Goal: Task Accomplishment & Management: Manage account settings

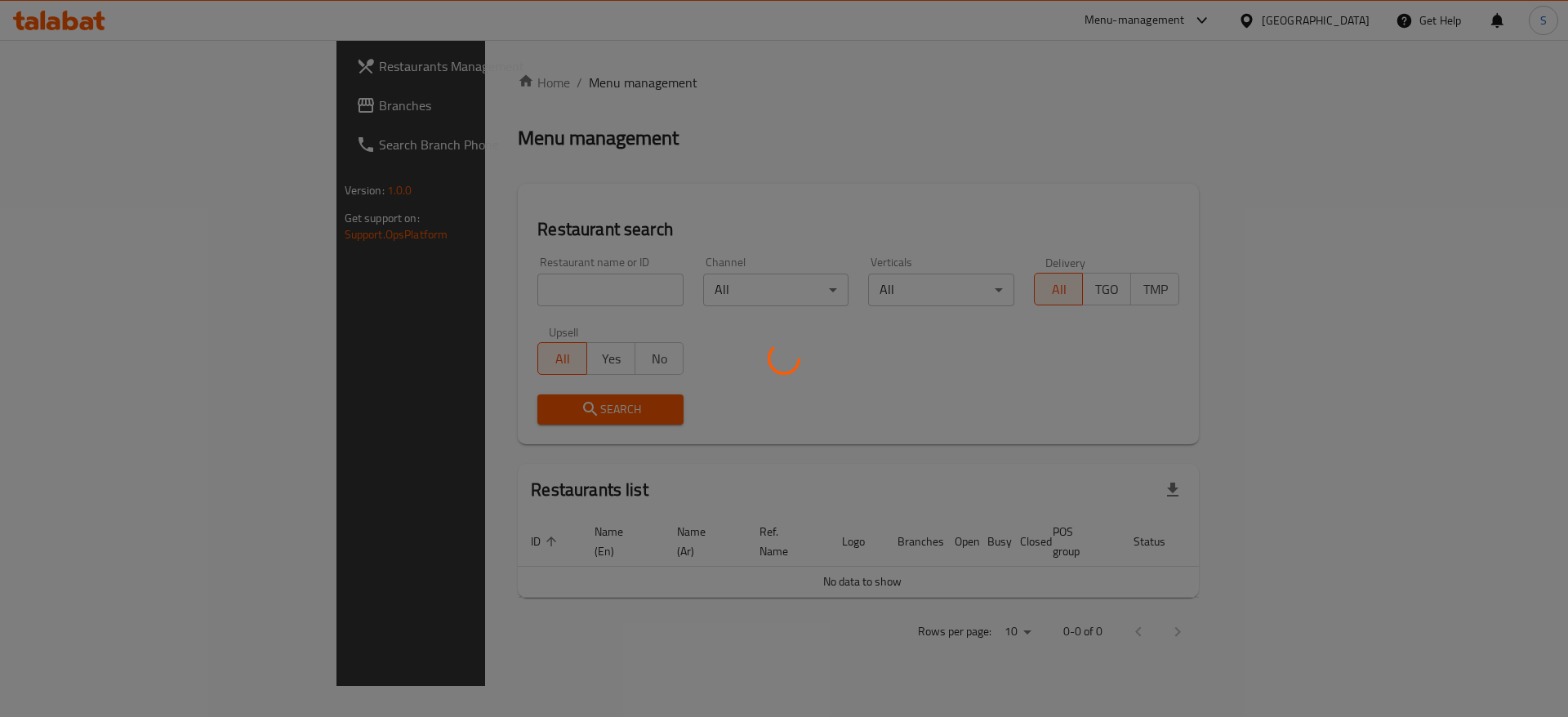
click at [884, 193] on div at bounding box center [784, 358] width 1568 height 717
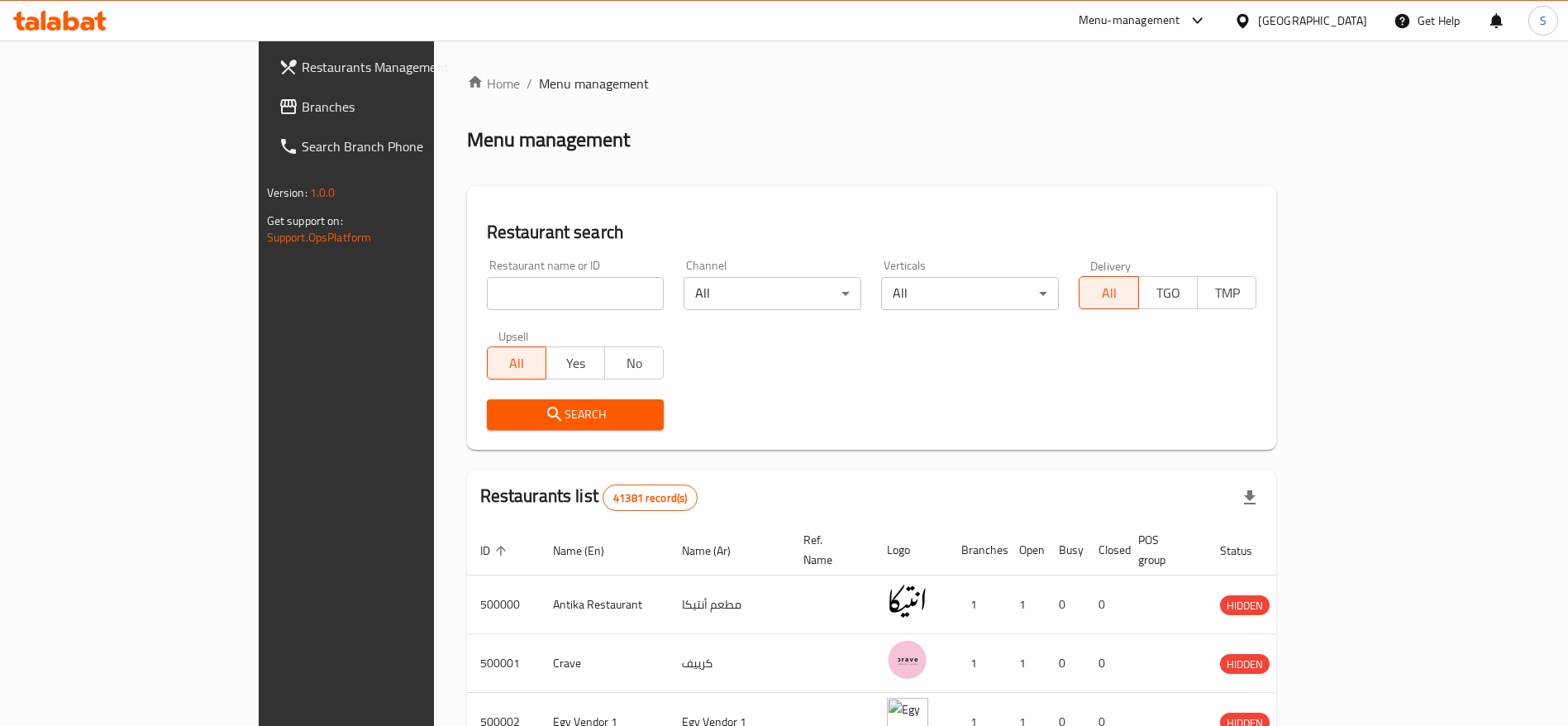
click at [487, 290] on input "search" at bounding box center [576, 293] width 178 height 33
click at [757, 147] on div "Menu management" at bounding box center [872, 140] width 810 height 27
click at [778, 161] on div "Home / Menu management Menu management Restaurant search Restaurant name or ID …" at bounding box center [872, 618] width 810 height 1091
click at [885, 88] on ol "Home / Menu management" at bounding box center [872, 83] width 810 height 20
click at [773, 204] on div "Restaurant search Restaurant name or ID Restaurant name or ID Channel All ​ Ver…" at bounding box center [872, 317] width 810 height 264
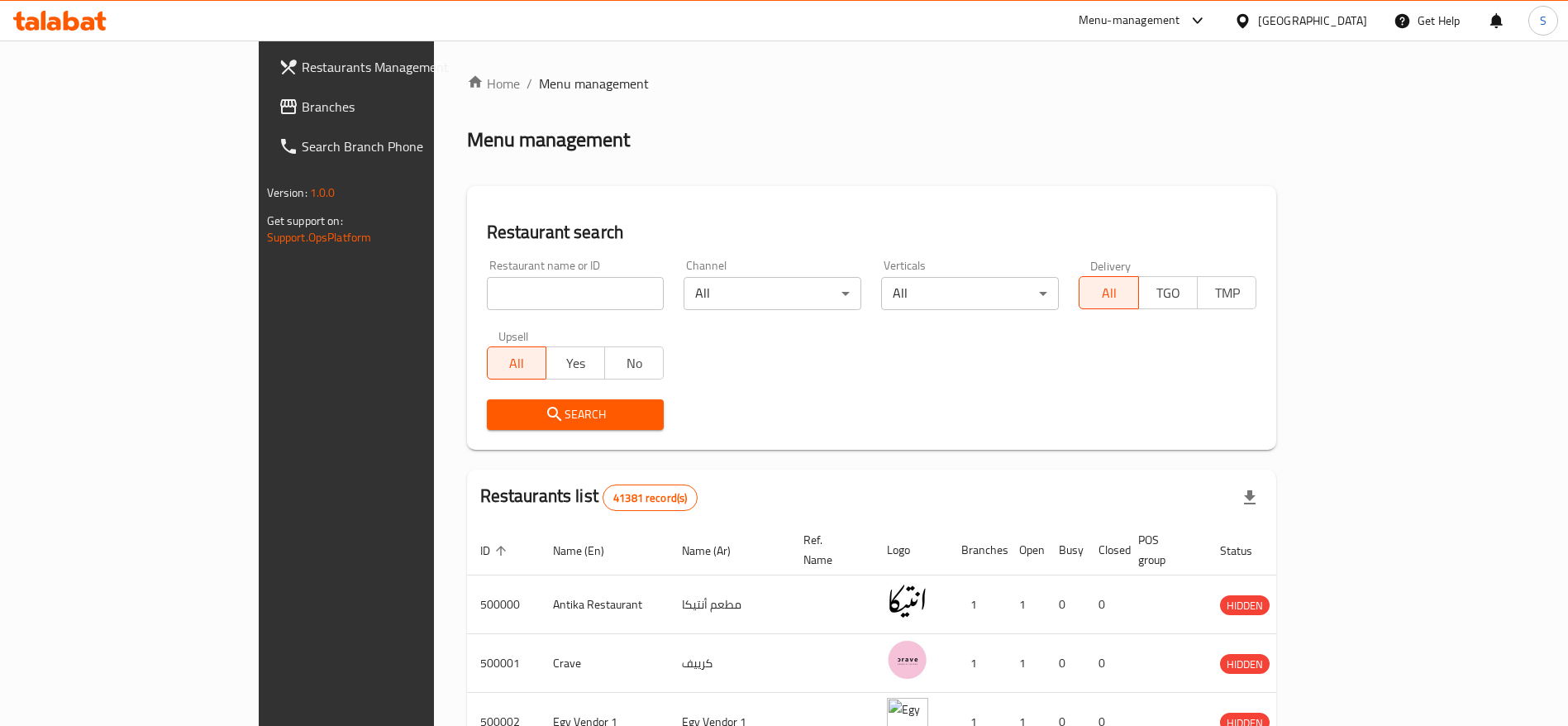
click at [1065, 89] on ol "Home / Menu management" at bounding box center [872, 83] width 810 height 20
click at [738, 69] on div "Home / Menu management Menu management Restaurant search Restaurant name or ID …" at bounding box center [872, 619] width 876 height 1157
click at [556, 284] on input "search" at bounding box center [576, 293] width 178 height 33
type input "shehab"
click button "Search" at bounding box center [576, 415] width 178 height 30
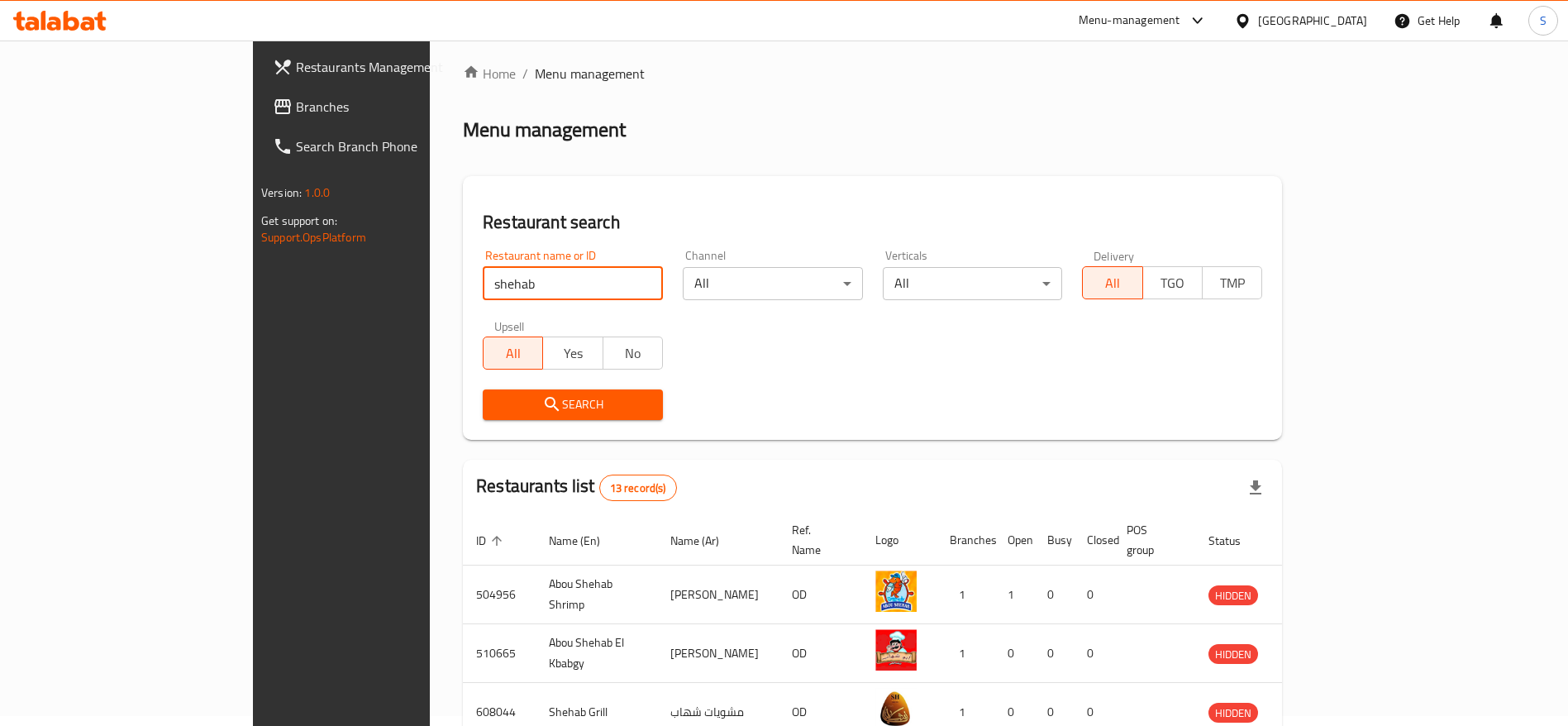
scroll to position [5, 0]
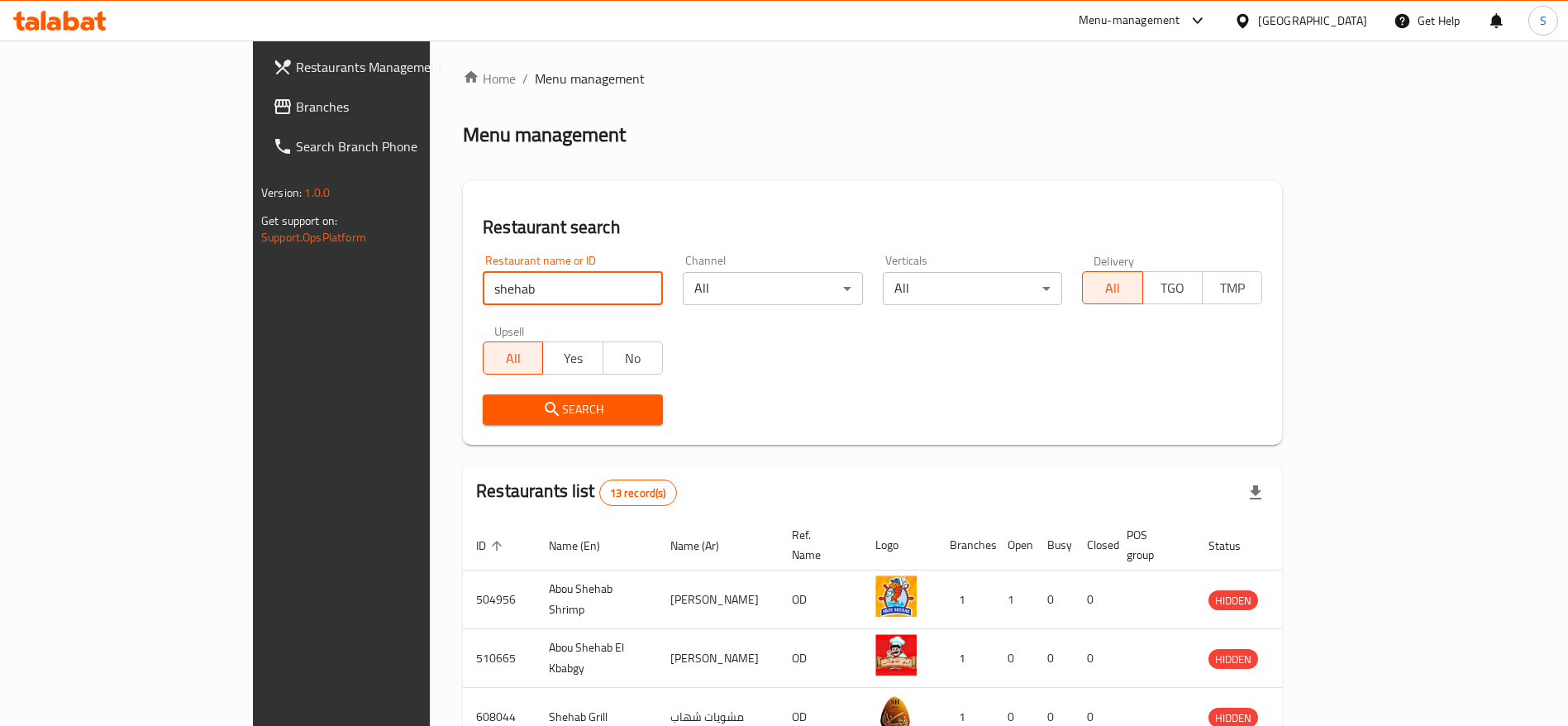
click at [1040, 212] on div "Restaurant search Restaurant name or ID shehab Restaurant name or ID Channel Al…" at bounding box center [872, 312] width 819 height 264
click at [673, 345] on div "Restaurant name or ID shehab Restaurant name or ID Channel All ​ Verticals All …" at bounding box center [872, 340] width 799 height 190
click at [827, 181] on div "Restaurant search Restaurant name or ID shehab Restaurant name or ID Channel Al…" at bounding box center [872, 312] width 819 height 264
click at [1051, 135] on div "Menu management" at bounding box center [872, 135] width 819 height 27
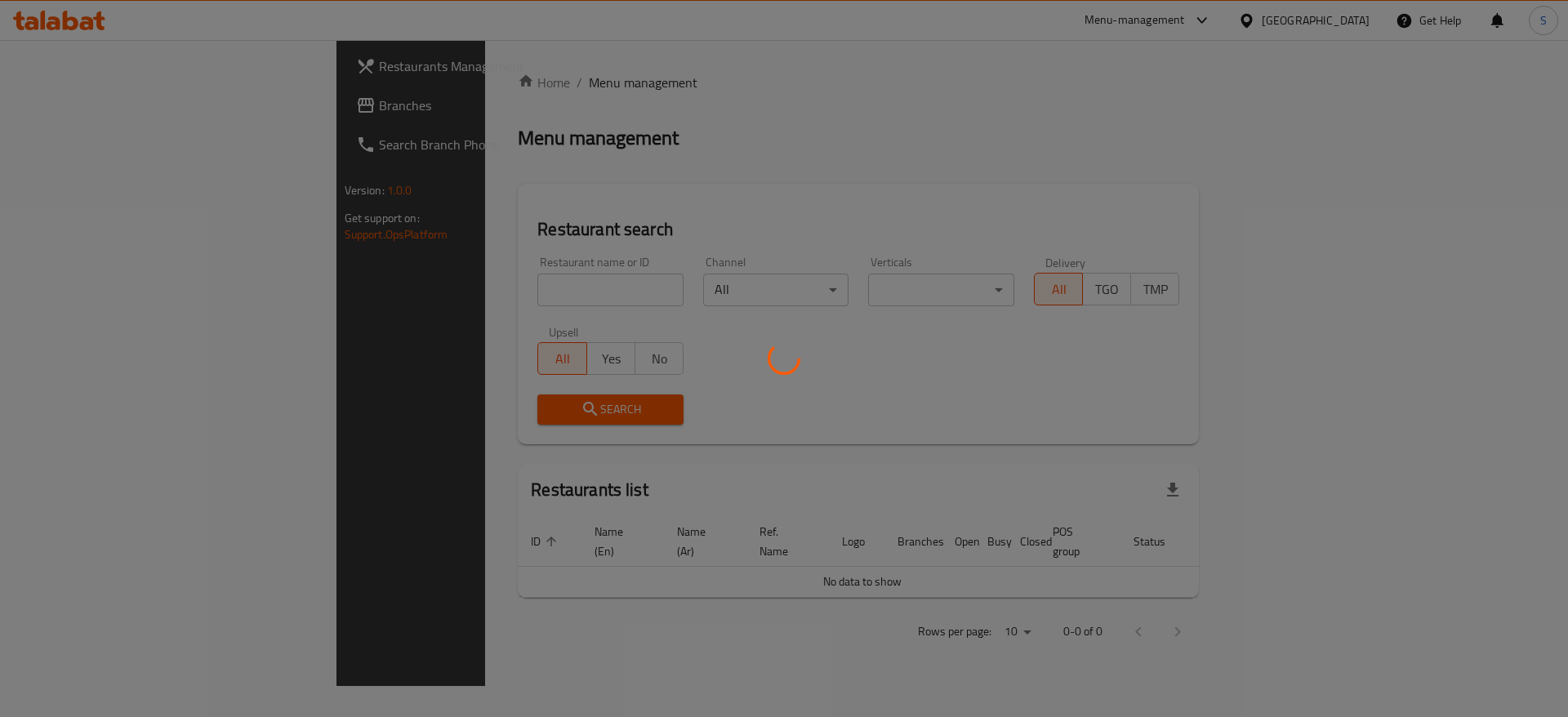
click at [524, 292] on div at bounding box center [784, 358] width 1568 height 717
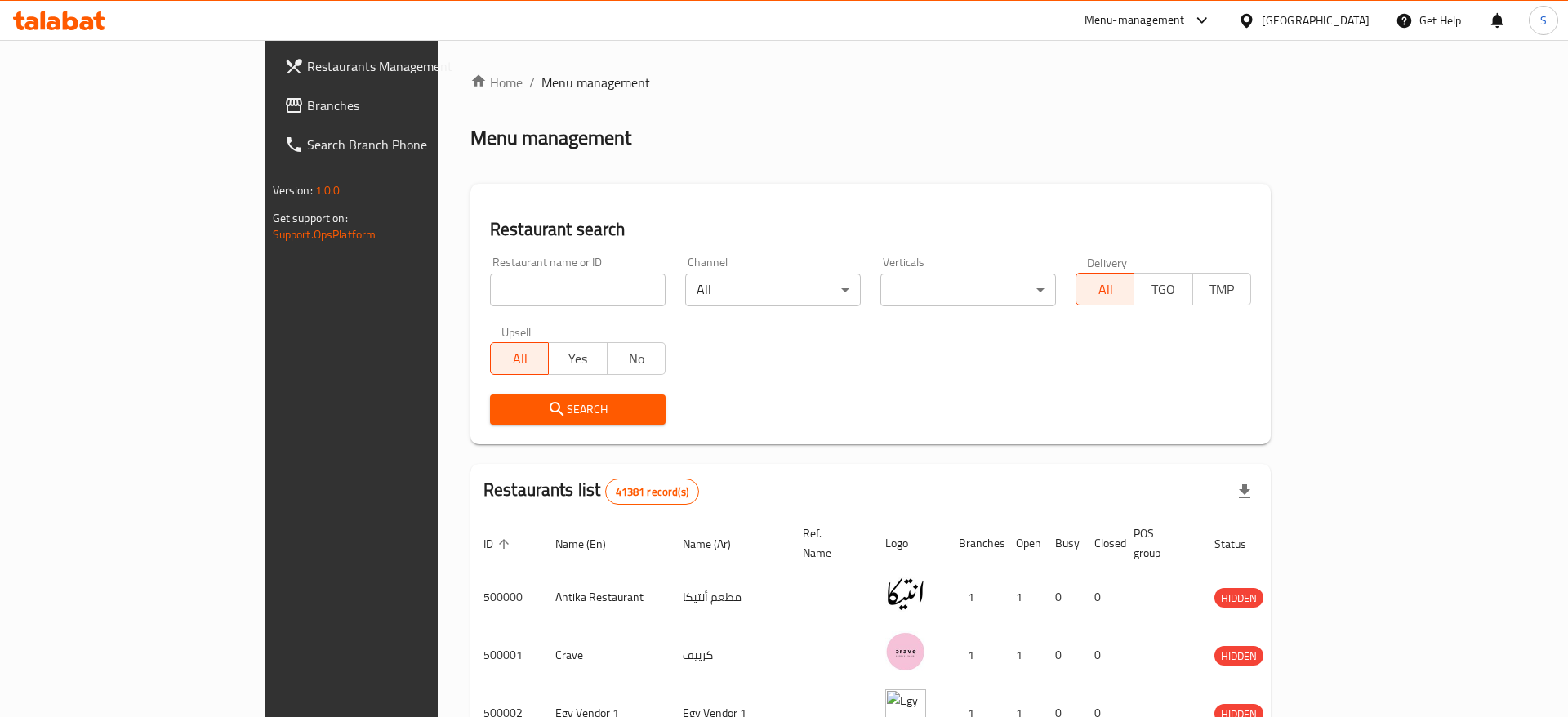
click at [495, 291] on div at bounding box center [784, 358] width 1568 height 717
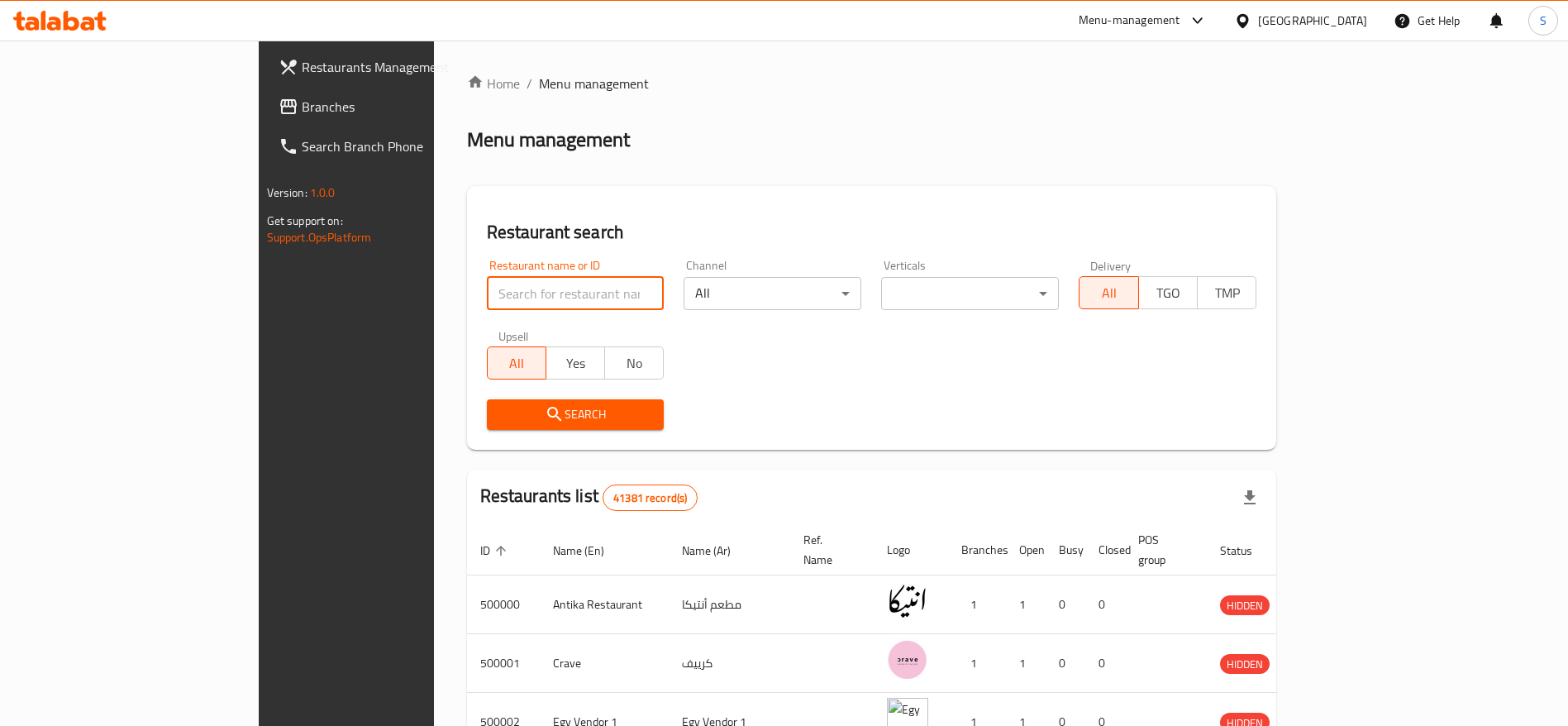
click at [501, 295] on input "search" at bounding box center [576, 293] width 178 height 33
paste input "702578"
type input "702578"
click button "Search" at bounding box center [576, 415] width 178 height 30
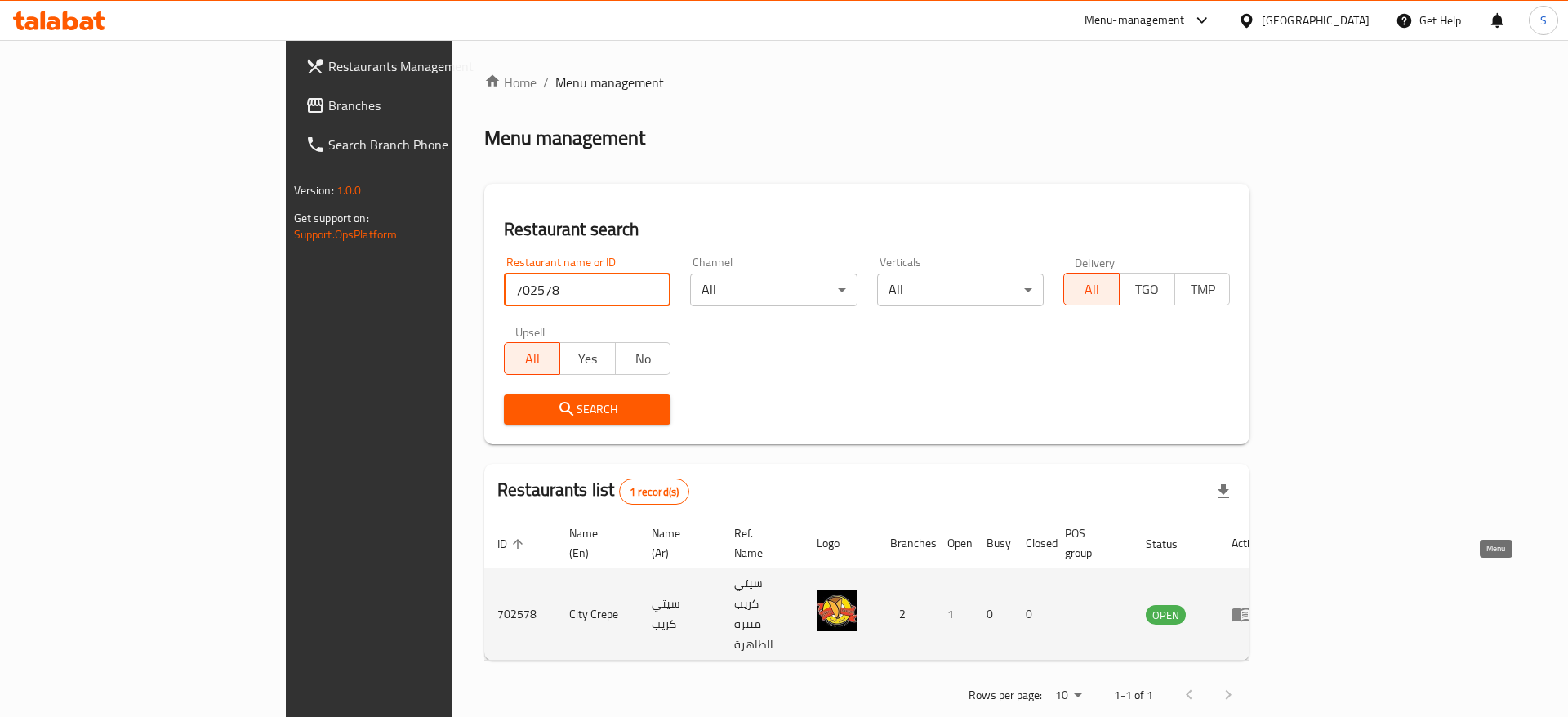
click at [1248, 612] on icon "enhanced table" at bounding box center [1245, 615] width 6 height 7
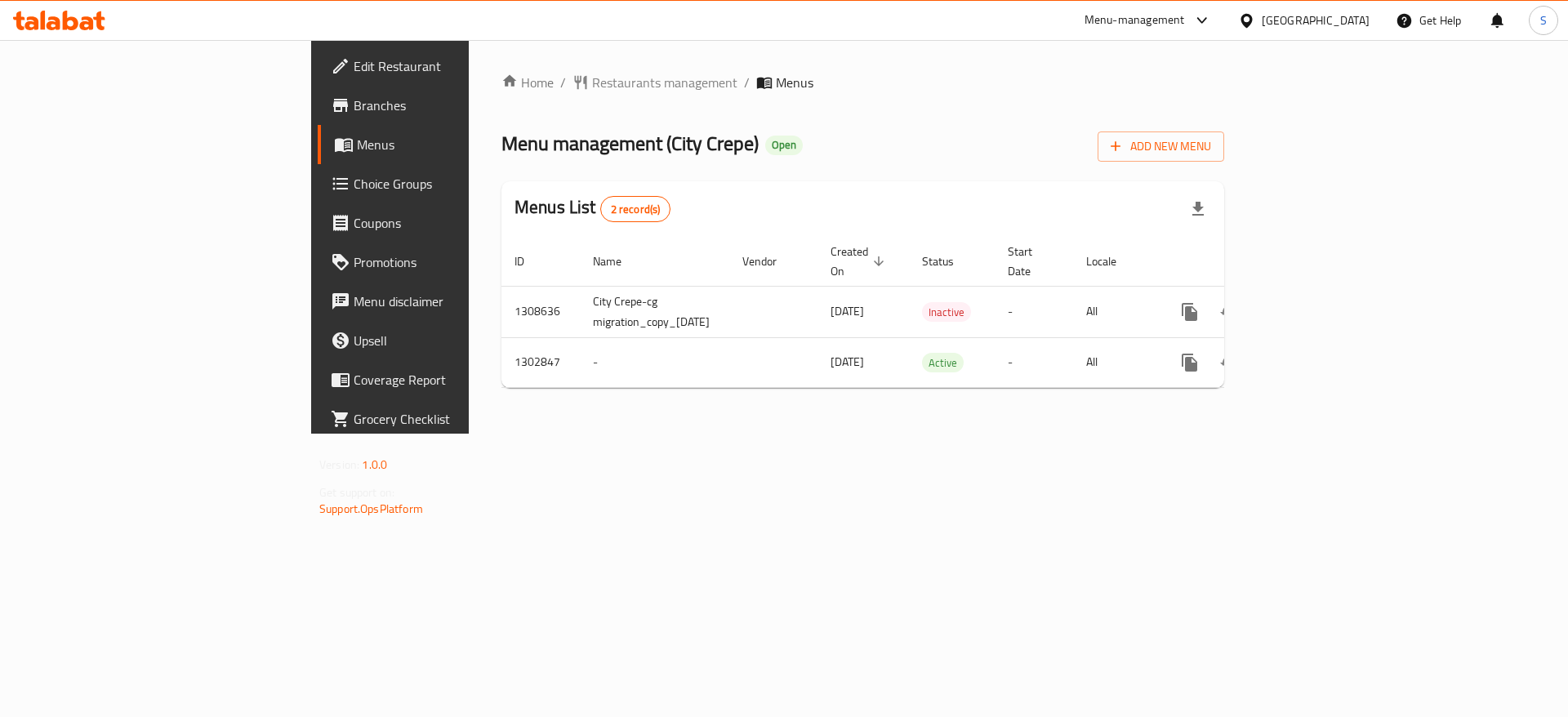
click at [908, 146] on div "Menu management ( City Crepe ) Open Add New Menu" at bounding box center [862, 143] width 723 height 37
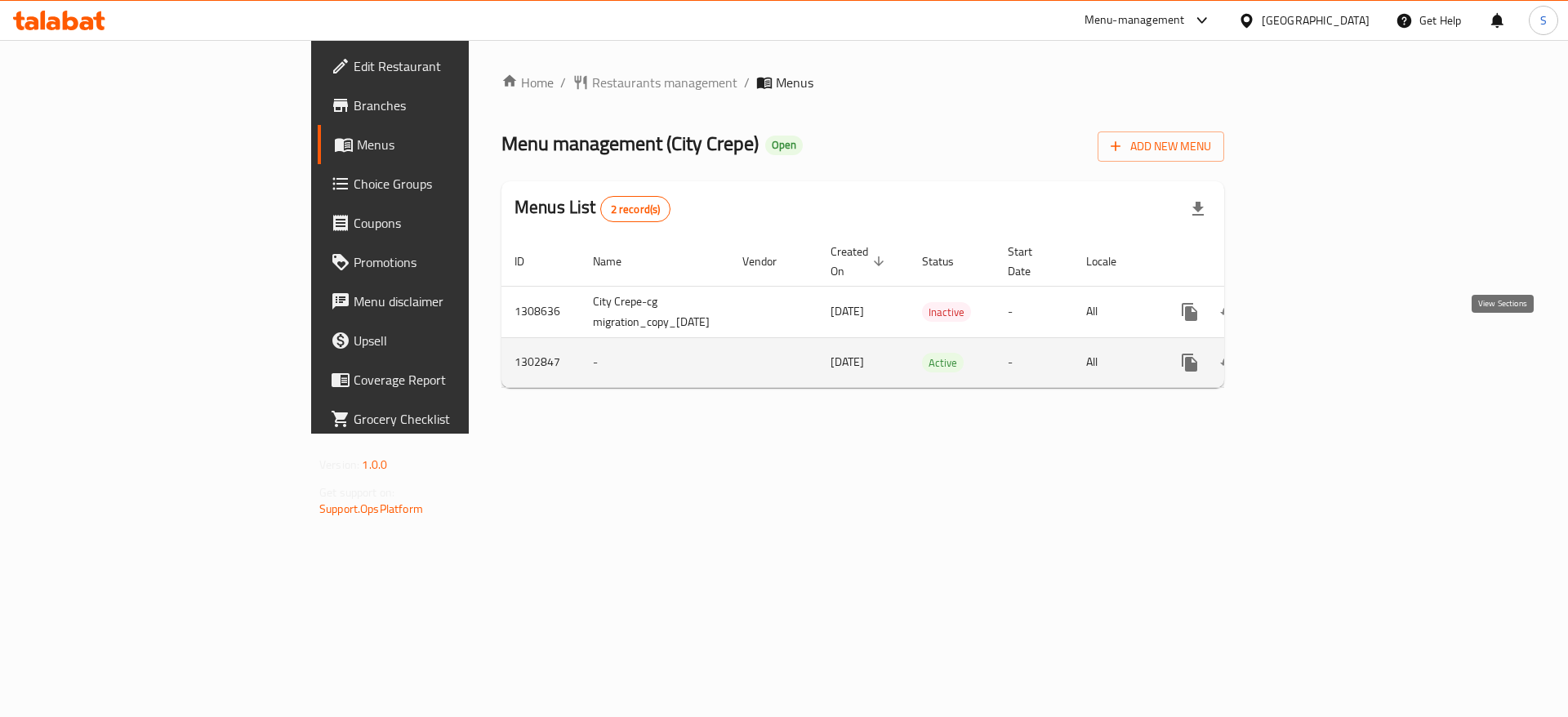
click at [1317, 352] on icon "enhanced table" at bounding box center [1308, 362] width 20 height 20
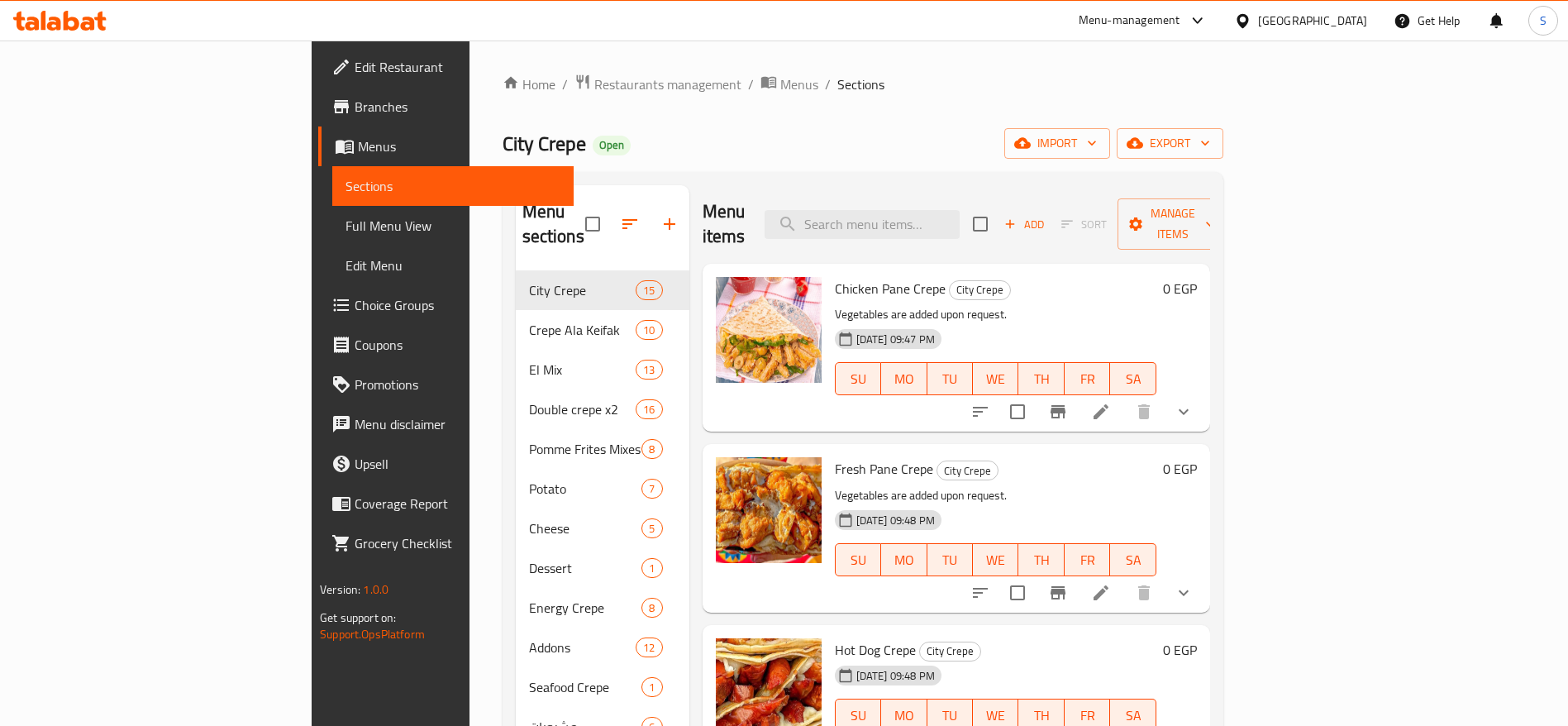
click at [747, 129] on div "City Crepe Open import export" at bounding box center [863, 144] width 721 height 30
click at [917, 162] on div "Home / Restaurants management / Menus / Sections City Crepe Open import export …" at bounding box center [863, 499] width 721 height 851
click at [603, 121] on div "Home / Restaurants management / Menus / Sections City Crepe Open import export …" at bounding box center [863, 499] width 721 height 851
click at [318, 79] on link "Edit Restaurant" at bounding box center [445, 68] width 255 height 40
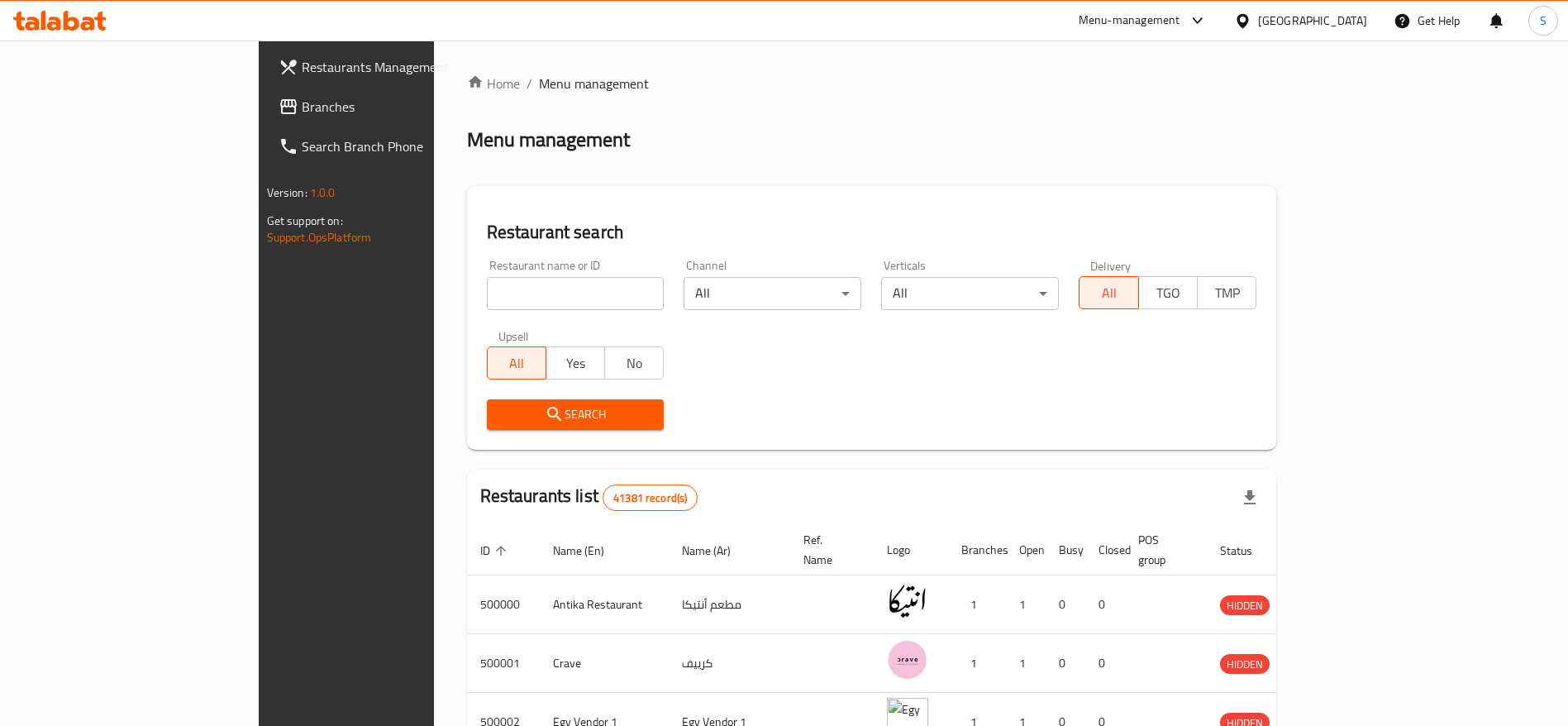
click at [507, 294] on input "search" at bounding box center [576, 293] width 178 height 33
click button "Search" at bounding box center [576, 415] width 178 height 30
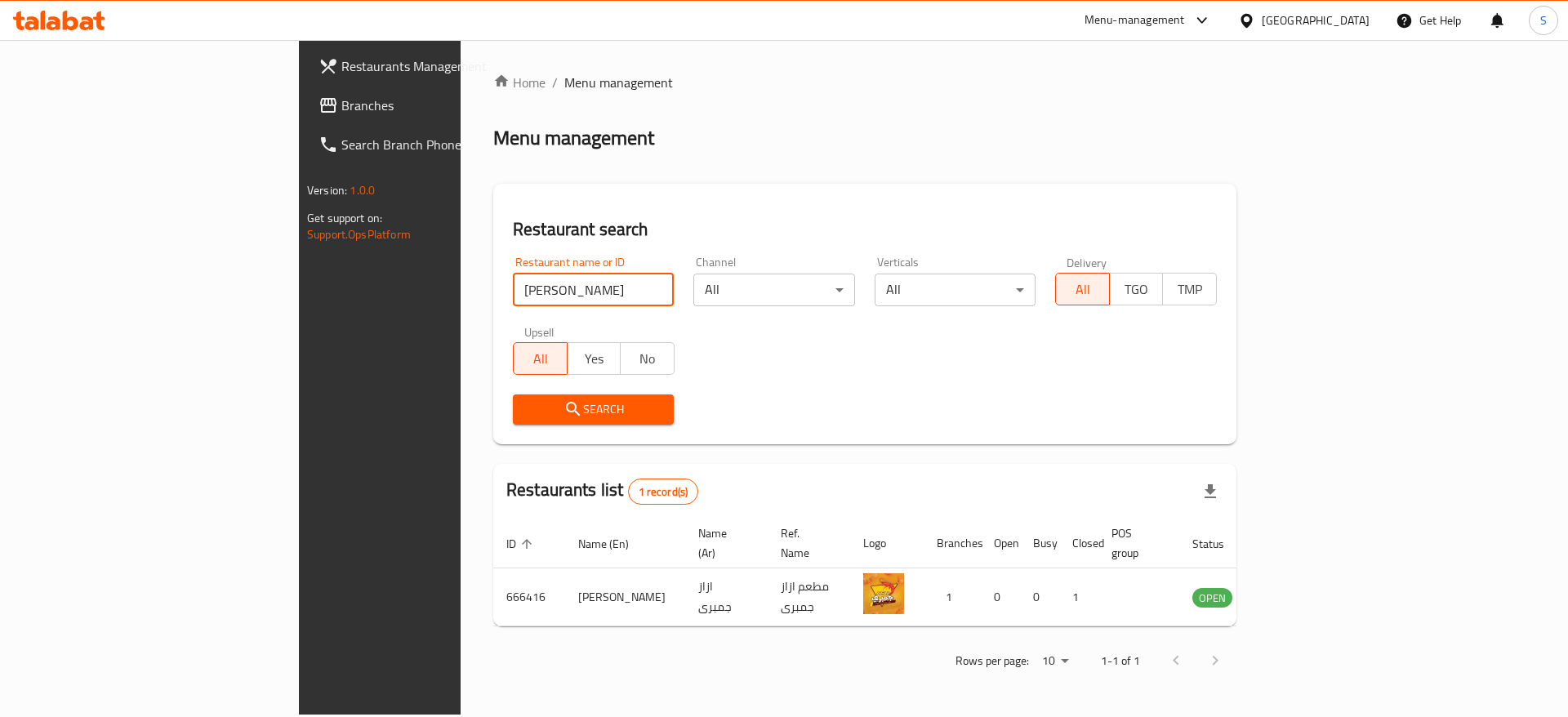
click at [764, 115] on div "Home / Menu management Menu management Restaurant search Restaurant name or ID …" at bounding box center [865, 377] width 744 height 609
click at [513, 280] on input "[PERSON_NAME]" at bounding box center [593, 289] width 161 height 33
click button "Search" at bounding box center [593, 410] width 161 height 30
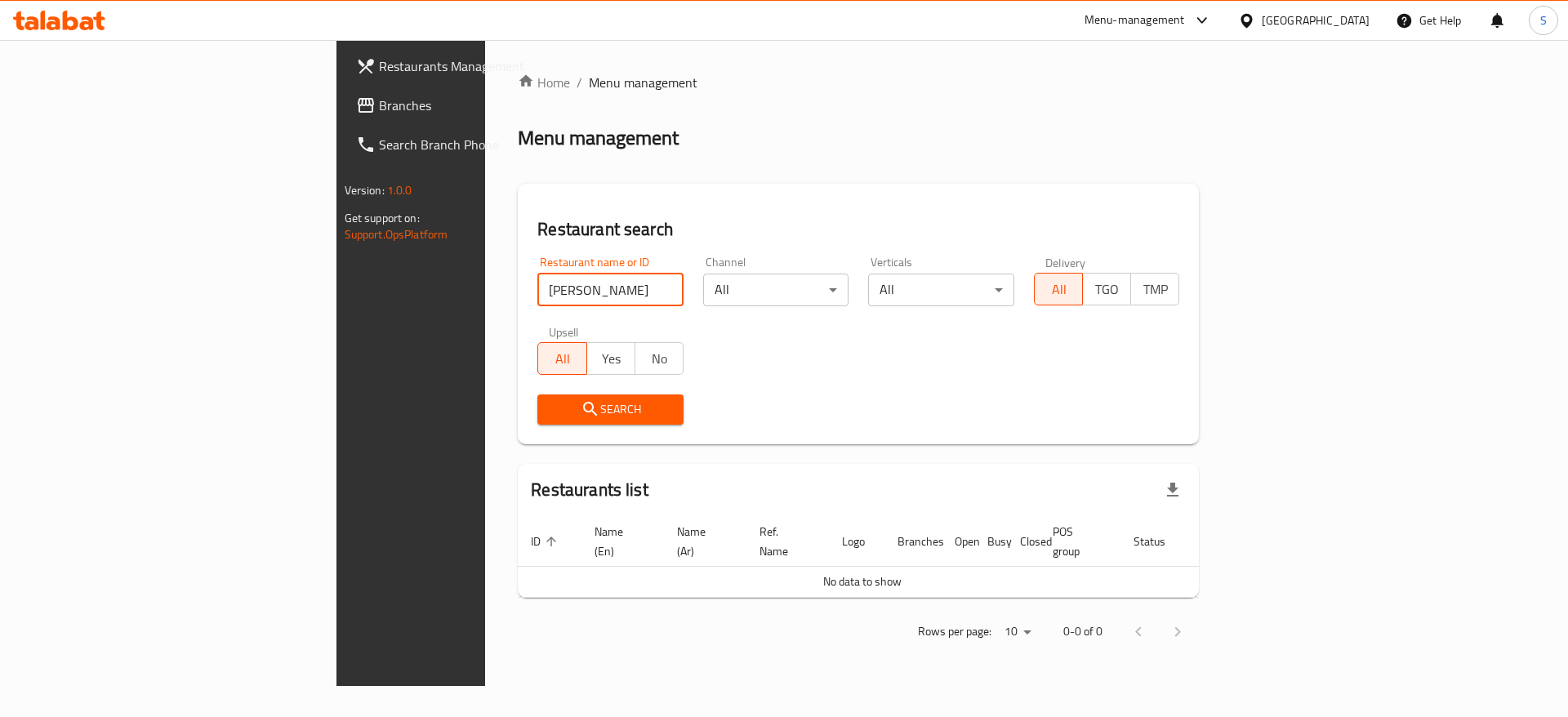
drag, startPoint x: 914, startPoint y: 191, endPoint x: 890, endPoint y: 196, distance: 24.5
click at [914, 191] on div "Restaurant search Restaurant name or ID [PERSON_NAME] Restaurant name or ID Cha…" at bounding box center [858, 313] width 682 height 260
click at [538, 295] on input "[PERSON_NAME]" at bounding box center [611, 289] width 147 height 33
click button "Search" at bounding box center [611, 410] width 147 height 30
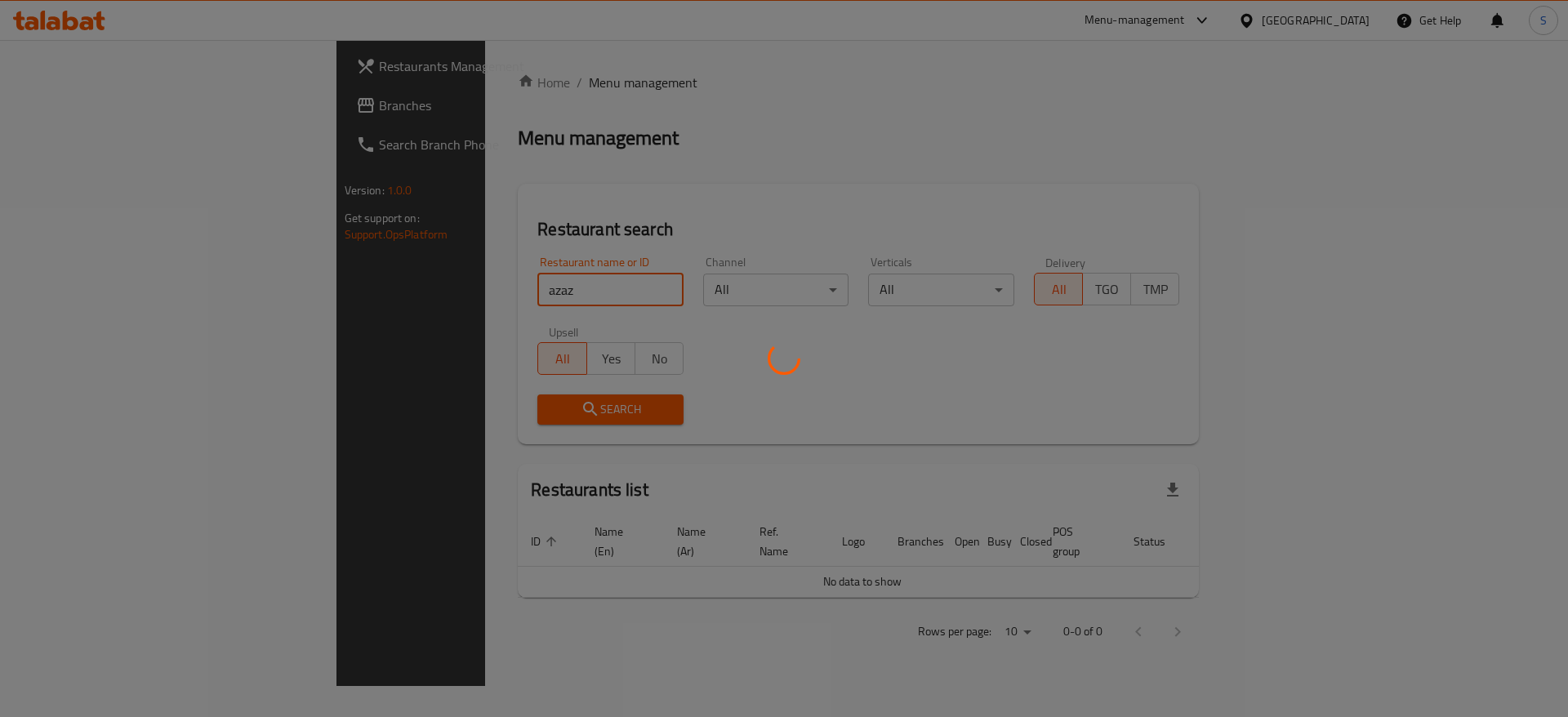
click at [814, 197] on div at bounding box center [784, 358] width 1568 height 717
click at [482, 304] on div at bounding box center [784, 358] width 1568 height 717
click at [501, 292] on div at bounding box center [784, 358] width 1568 height 717
click at [437, 283] on div at bounding box center [784, 358] width 1568 height 717
click at [761, 177] on div at bounding box center [784, 358] width 1568 height 717
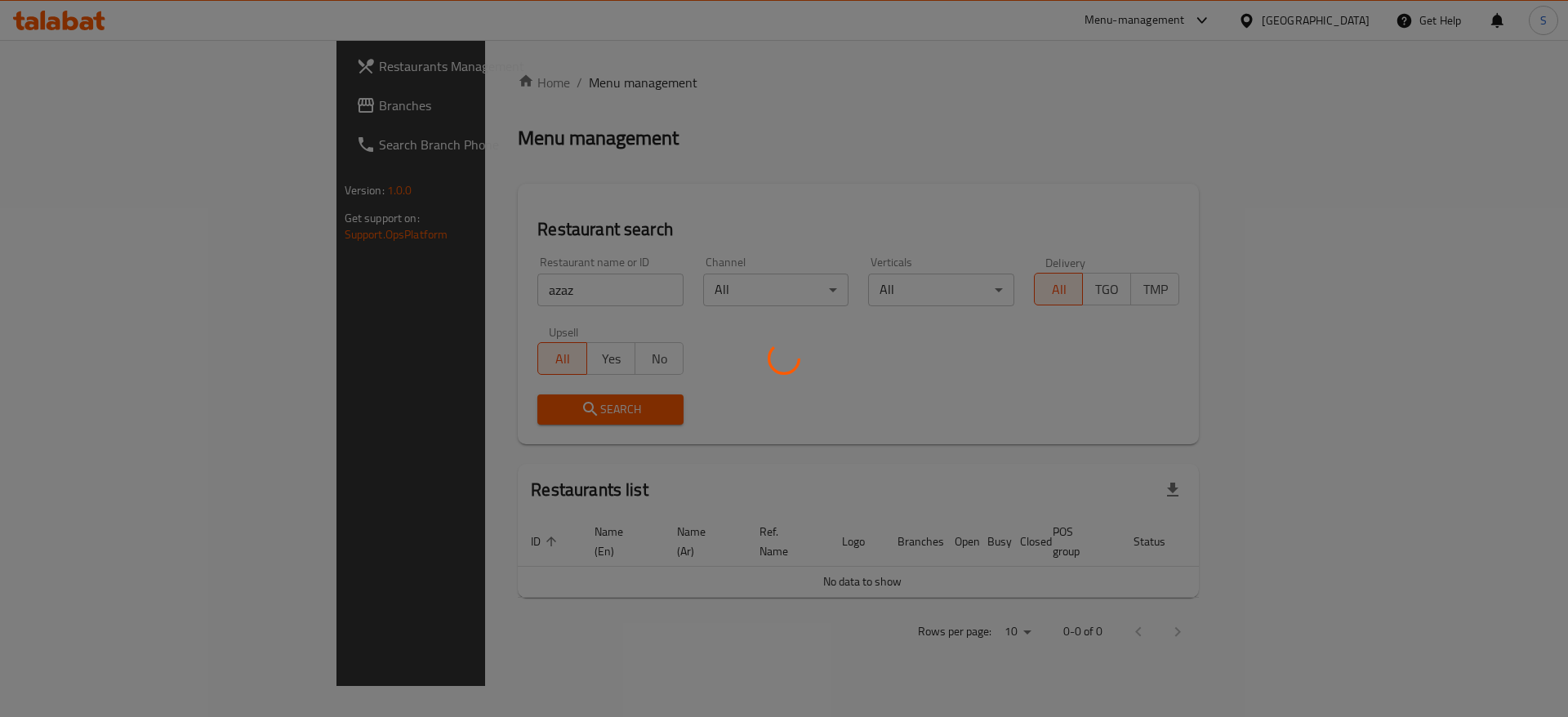
click at [605, 221] on div at bounding box center [784, 358] width 1568 height 717
click at [619, 89] on div at bounding box center [784, 358] width 1568 height 717
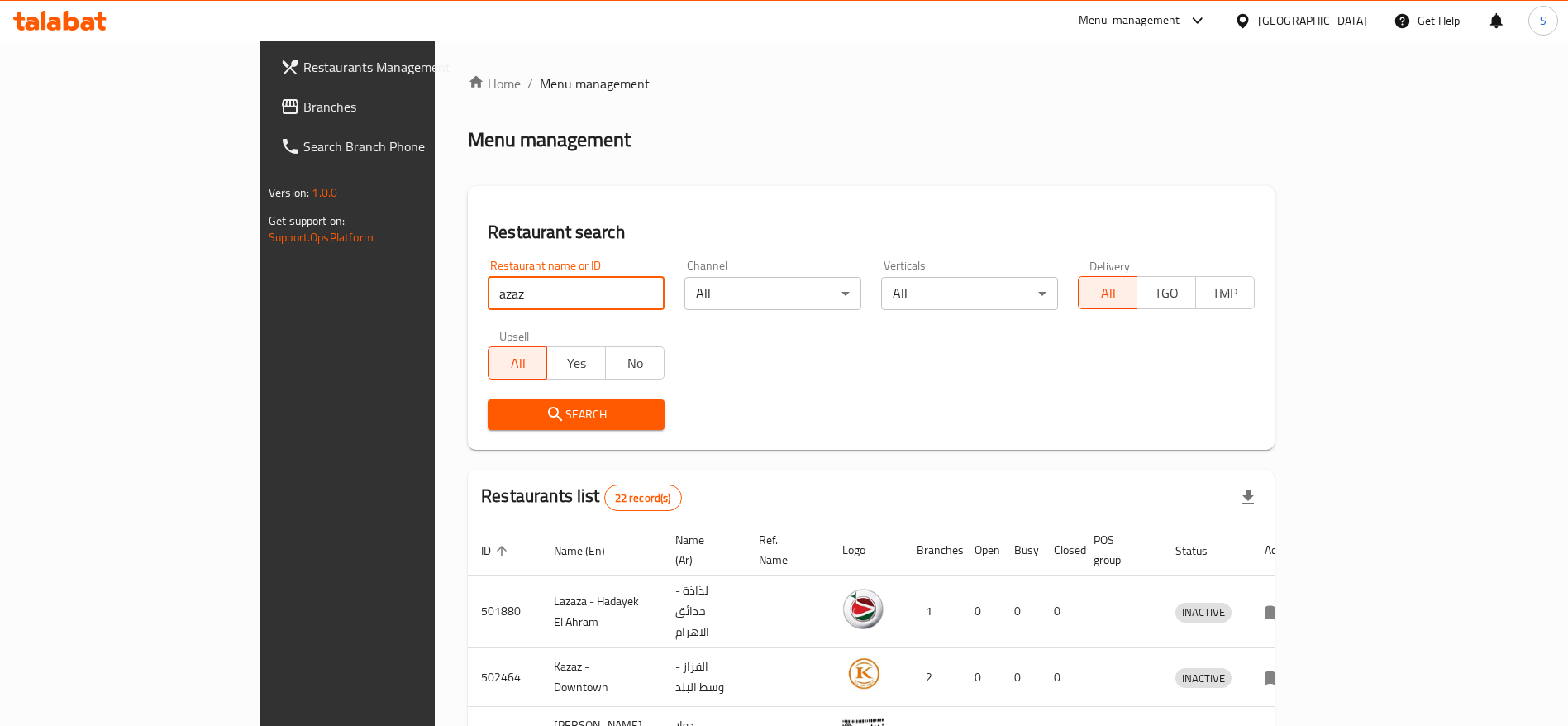
click at [488, 300] on input "azaz" at bounding box center [577, 293] width 177 height 33
click at [933, 368] on div "Restaurant name or ID azaz Restaurant name or ID Channel All ​ Verticals All ​ …" at bounding box center [871, 344] width 787 height 190
click at [504, 286] on input "azaz" at bounding box center [577, 293] width 177 height 33
click button "Search" at bounding box center [577, 415] width 177 height 30
click at [488, 295] on input "azaz" at bounding box center [577, 293] width 177 height 33
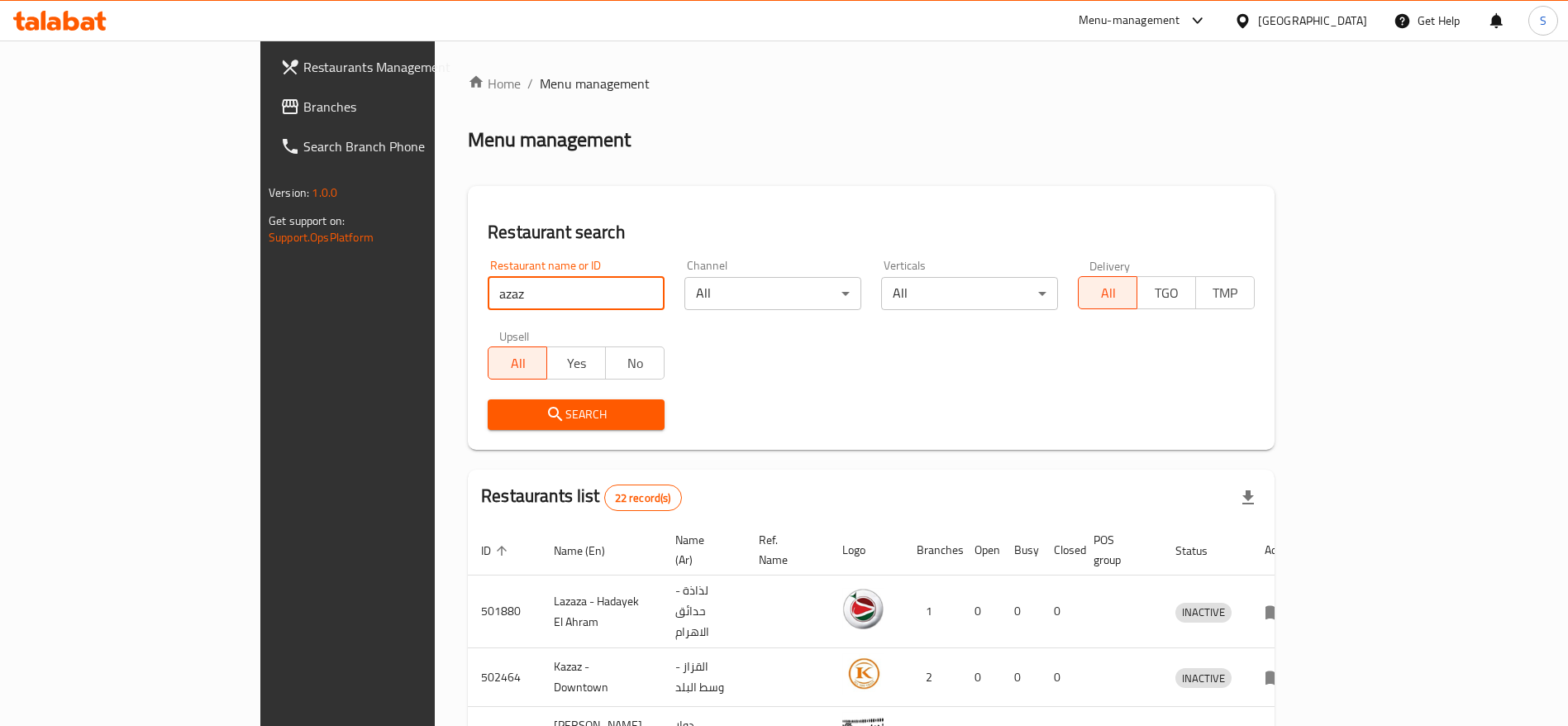
type input "azaz"
click button "Search" at bounding box center [577, 415] width 177 height 30
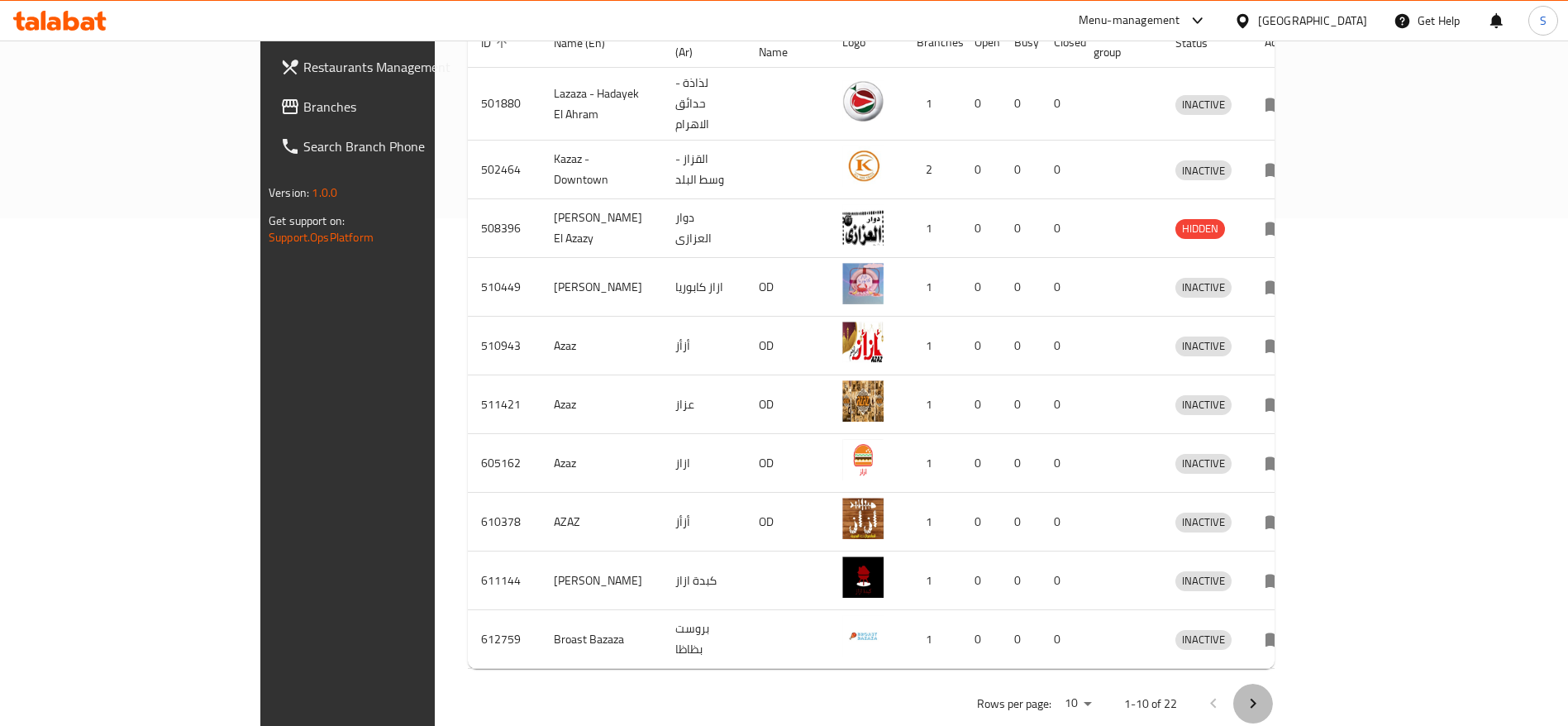
click at [1264, 694] on icon "Next page" at bounding box center [1253, 703] width 20 height 20
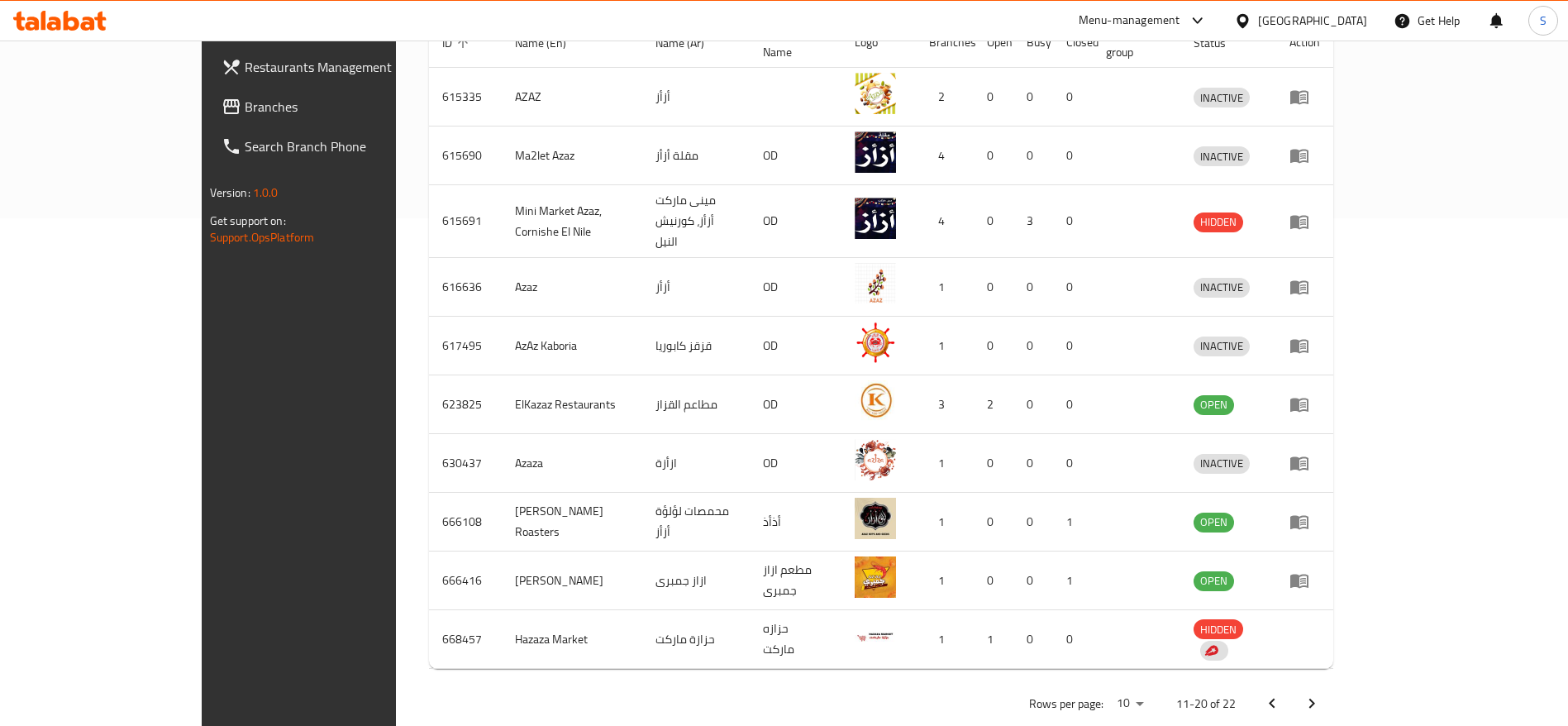
click at [1322, 694] on icon "Next page" at bounding box center [1311, 703] width 20 height 20
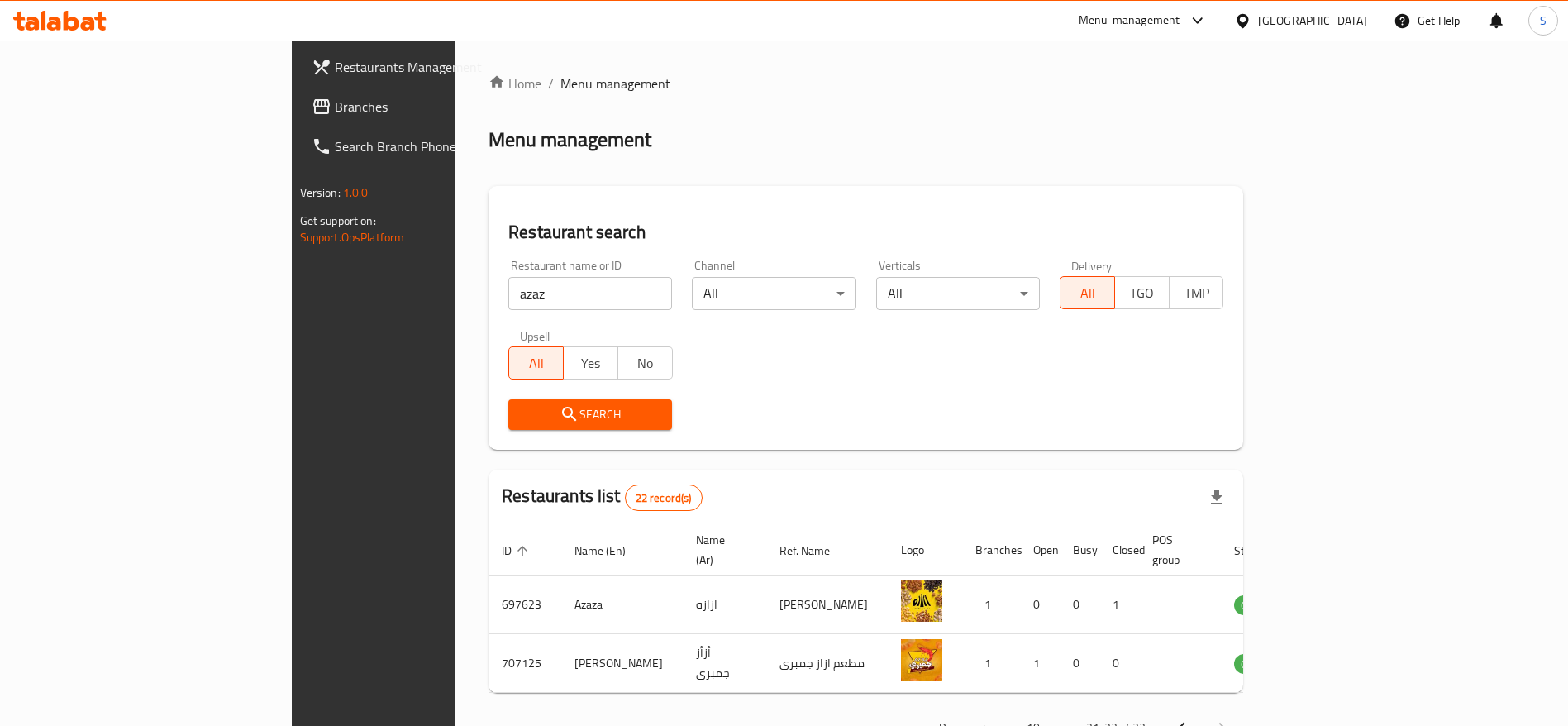
scroll to position [38, 0]
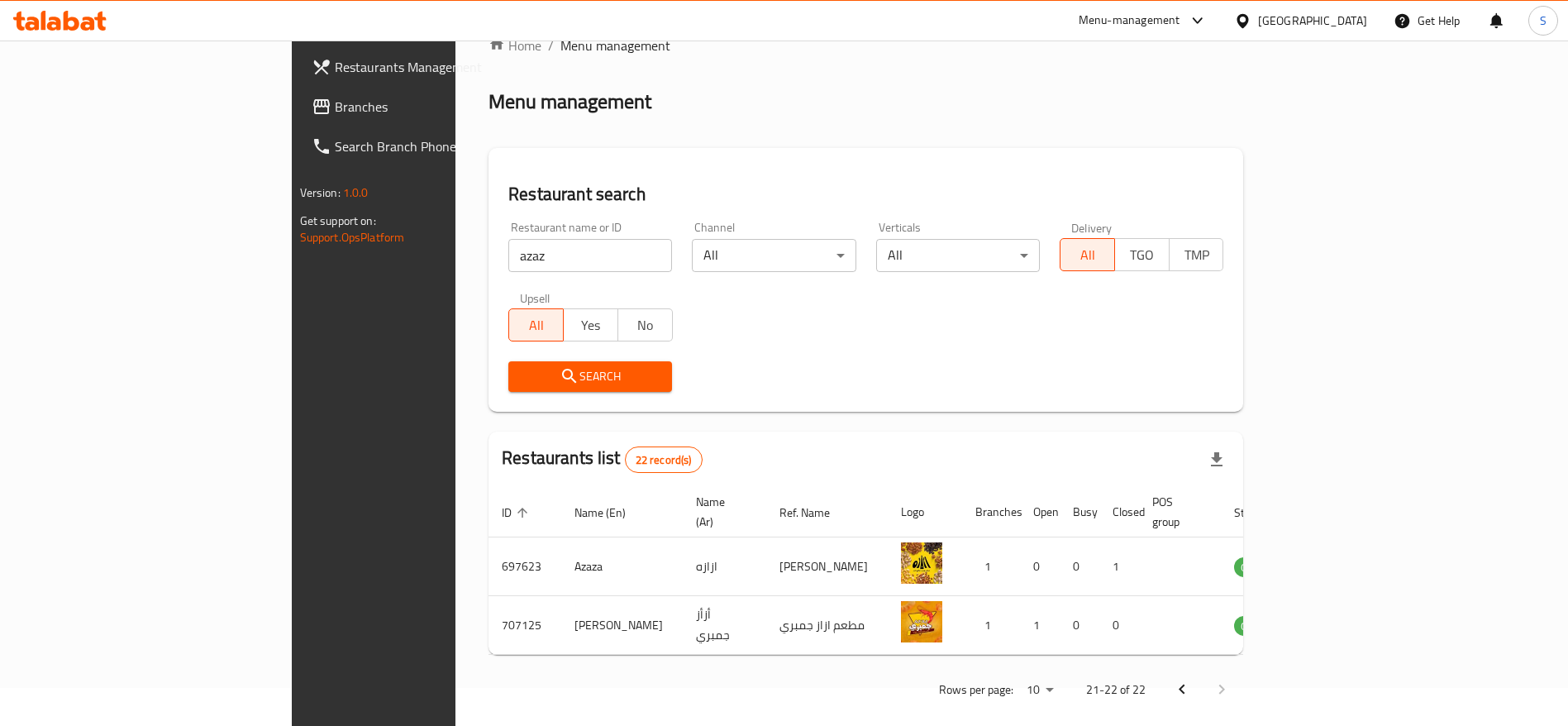
click at [1233, 377] on div "Search" at bounding box center [866, 376] width 735 height 50
click at [867, 135] on div "Home / Menu management Menu management Restaurant search Restaurant name or ID …" at bounding box center [865, 373] width 755 height 676
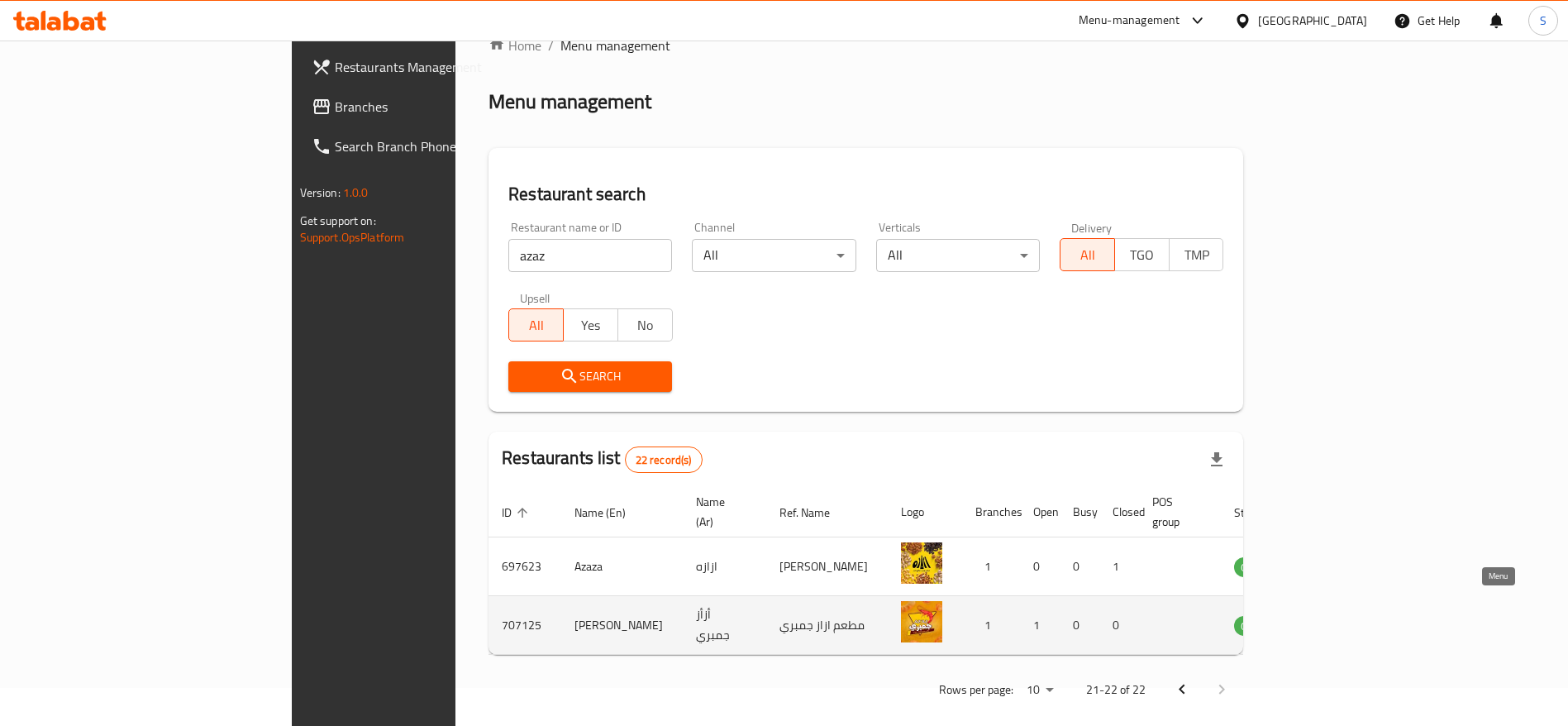
click at [1340, 619] on icon "enhanced table" at bounding box center [1330, 626] width 18 height 14
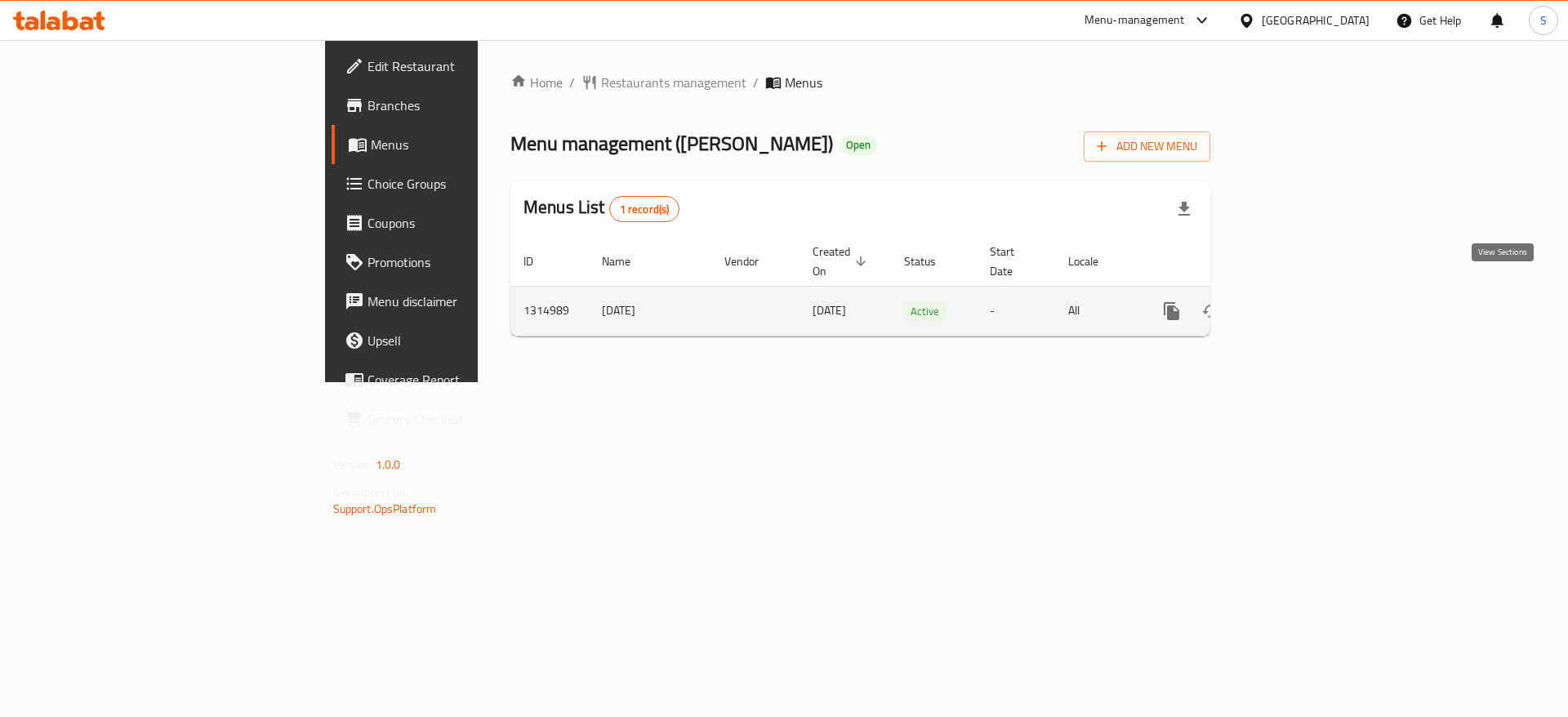
click at [1309, 304] on link "enhanced table" at bounding box center [1290, 311] width 39 height 39
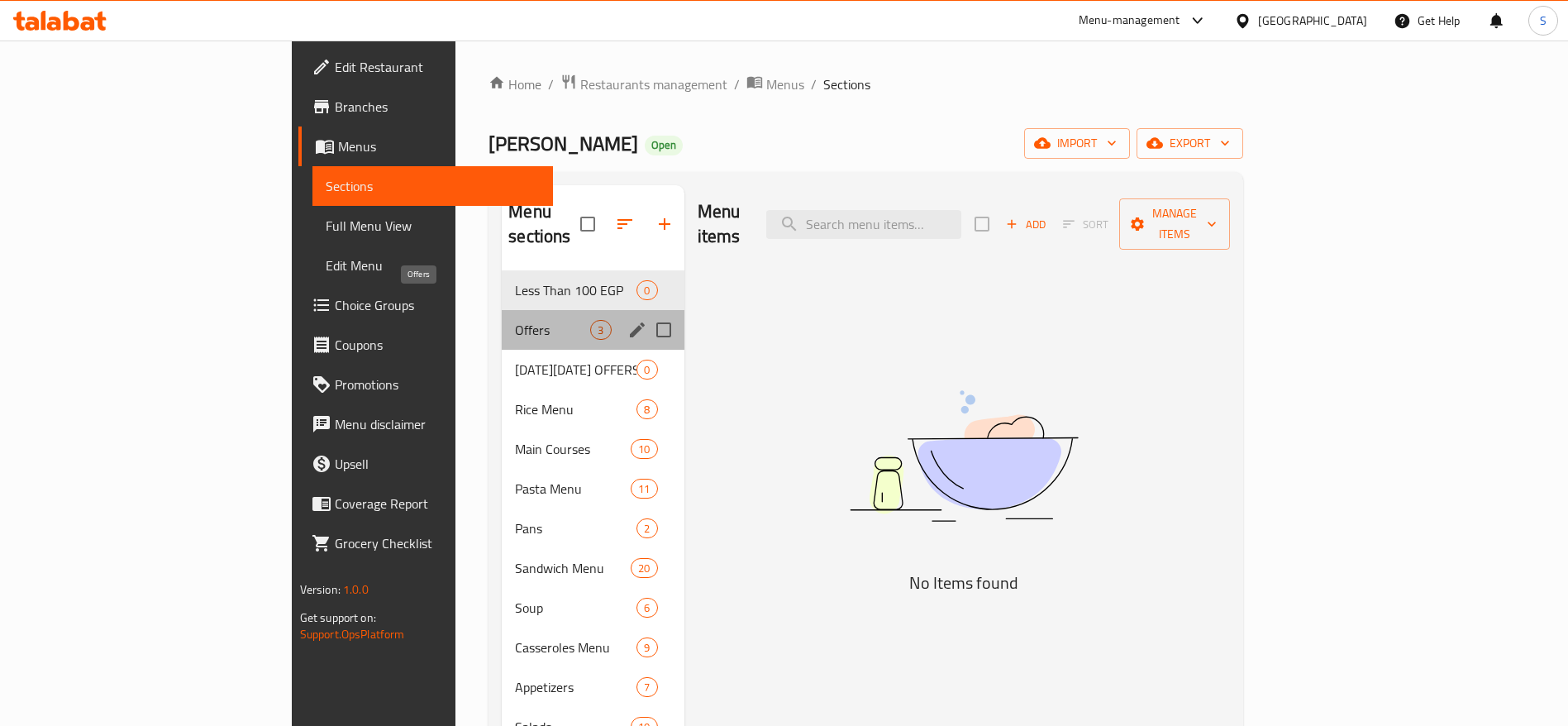
click at [515, 320] on span "Offers" at bounding box center [552, 329] width 75 height 20
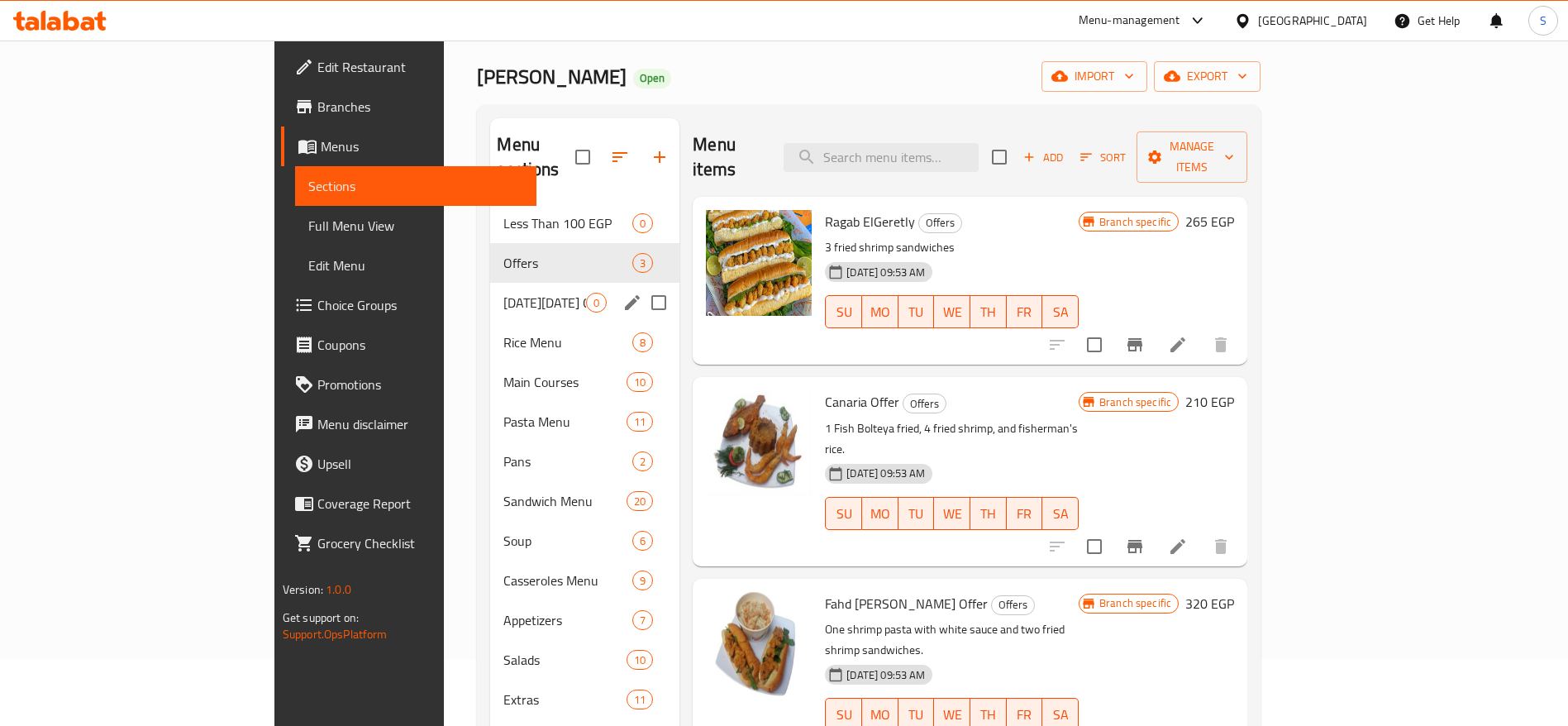
scroll to position [67, 0]
click at [503, 333] on span "Rice Menu" at bounding box center [544, 343] width 83 height 20
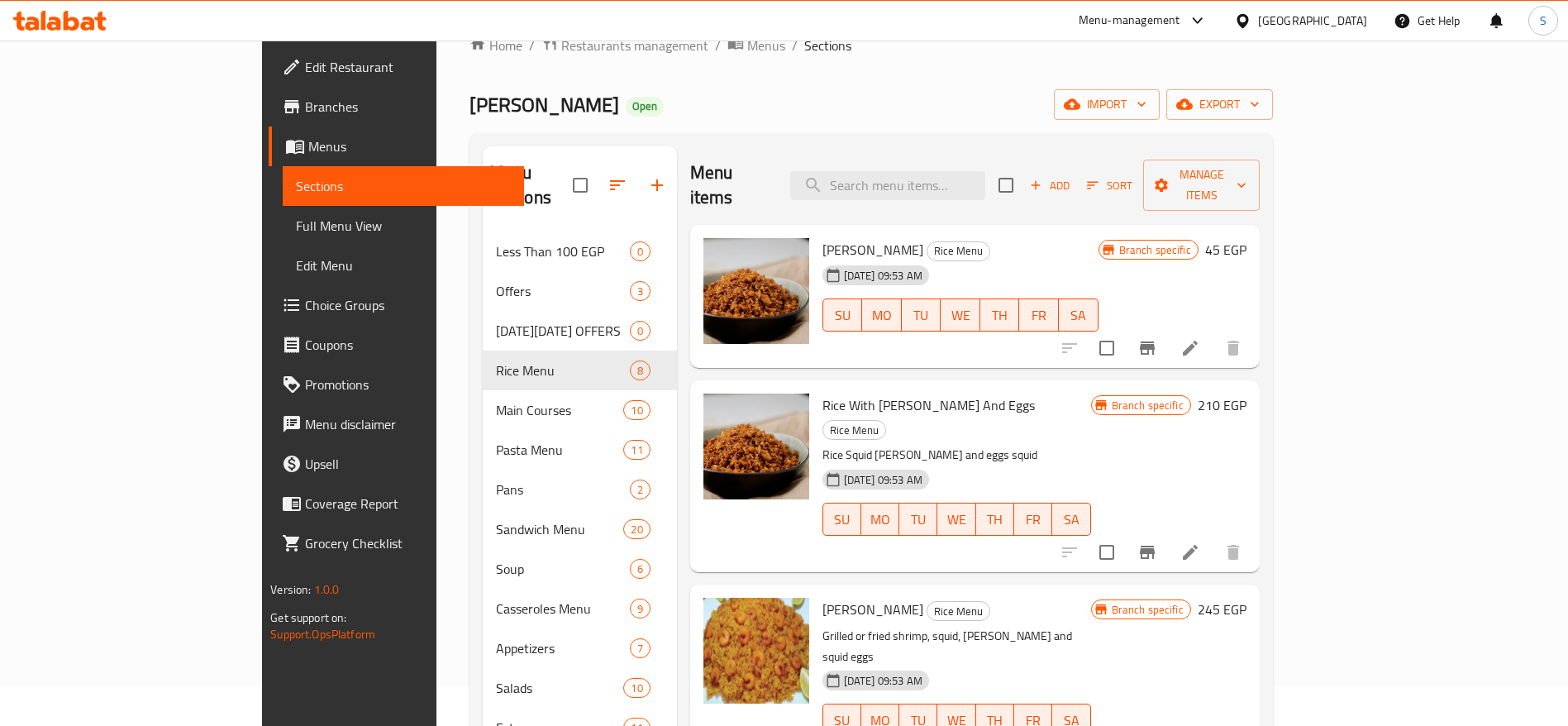
scroll to position [25, 0]
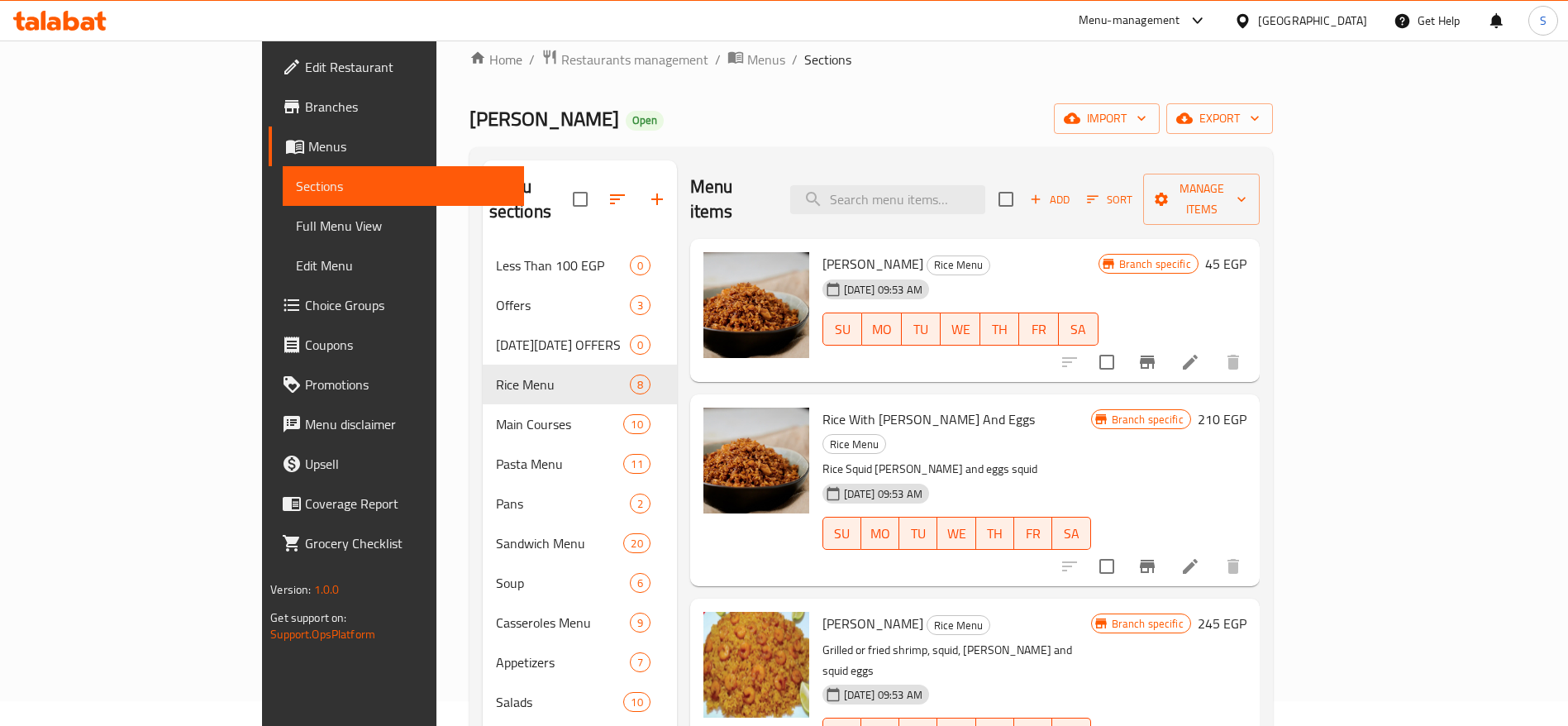
click at [794, 126] on div "[PERSON_NAME] Open import export" at bounding box center [871, 119] width 804 height 30
click at [931, 135] on div "Home / Restaurants management / Menus / Sections [PERSON_NAME] Open import expo…" at bounding box center [871, 474] width 804 height 851
click at [561, 53] on span "Restaurants management" at bounding box center [635, 59] width 147 height 20
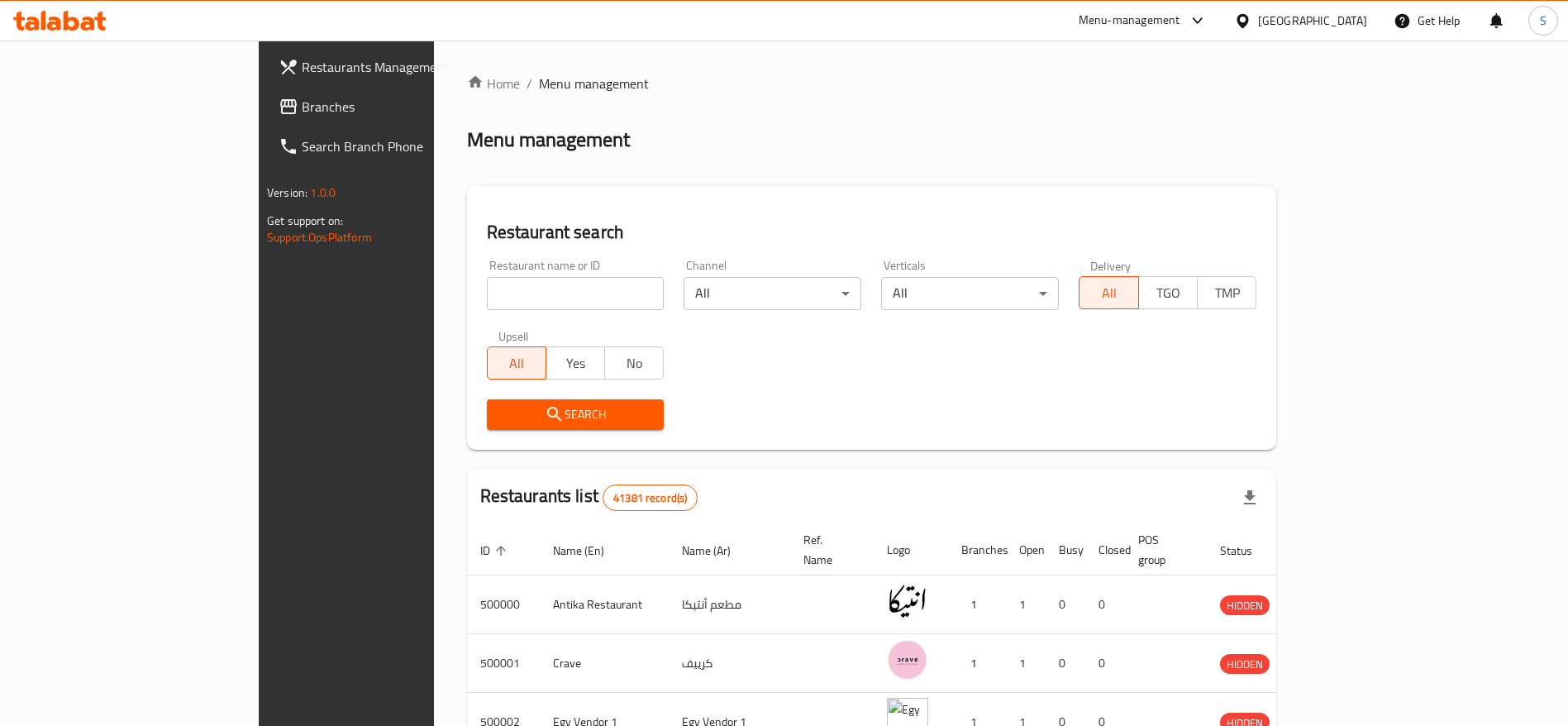
click at [480, 293] on div "Home / Menu management Menu management Restaurant search Restaurant name or ID …" at bounding box center [872, 618] width 810 height 1091
click at [487, 293] on input "search" at bounding box center [576, 293] width 178 height 33
type input "[PERSON_NAME]"
click button "Search" at bounding box center [576, 415] width 178 height 30
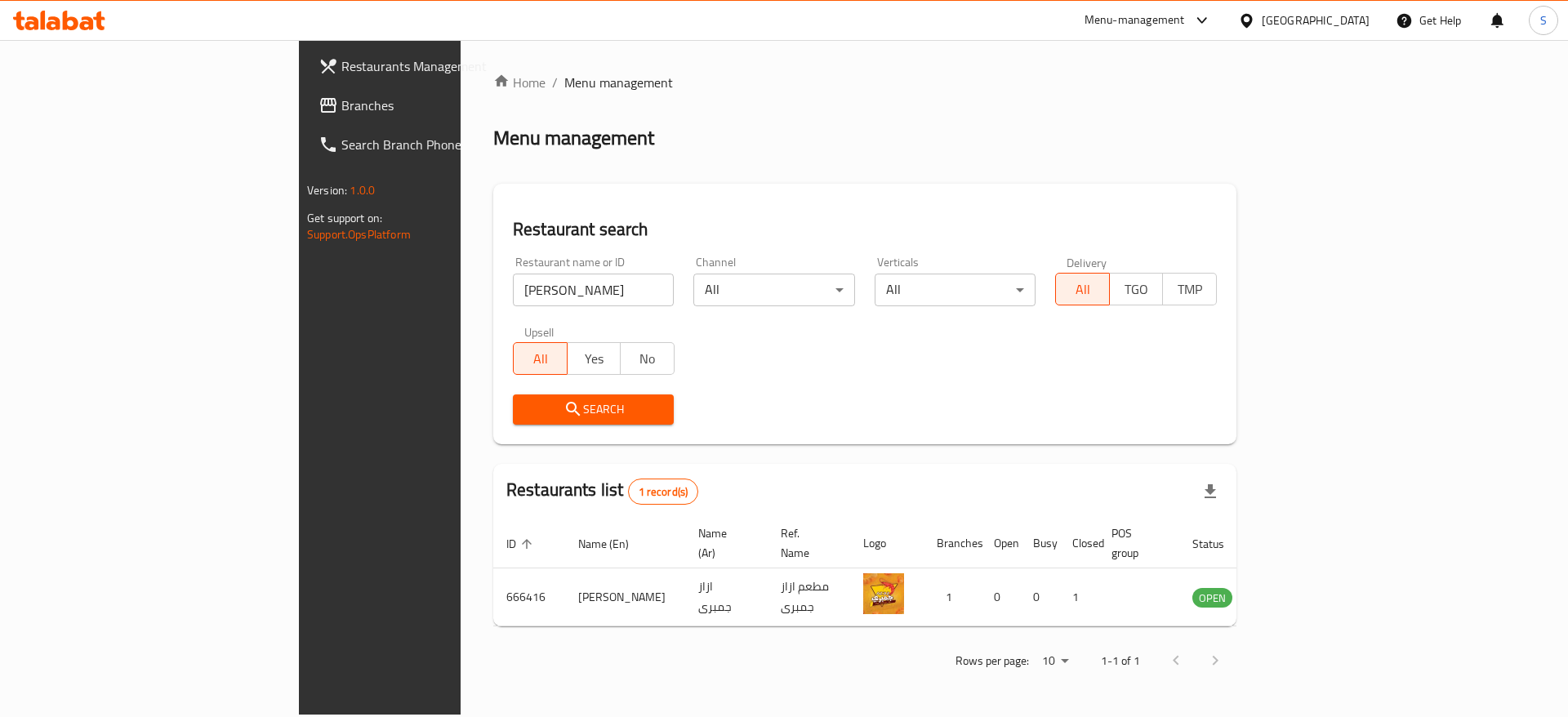
click at [1002, 192] on div "Restaurant search Restaurant name or ID [PERSON_NAME] Restaurant name or ID Cha…" at bounding box center [865, 313] width 744 height 260
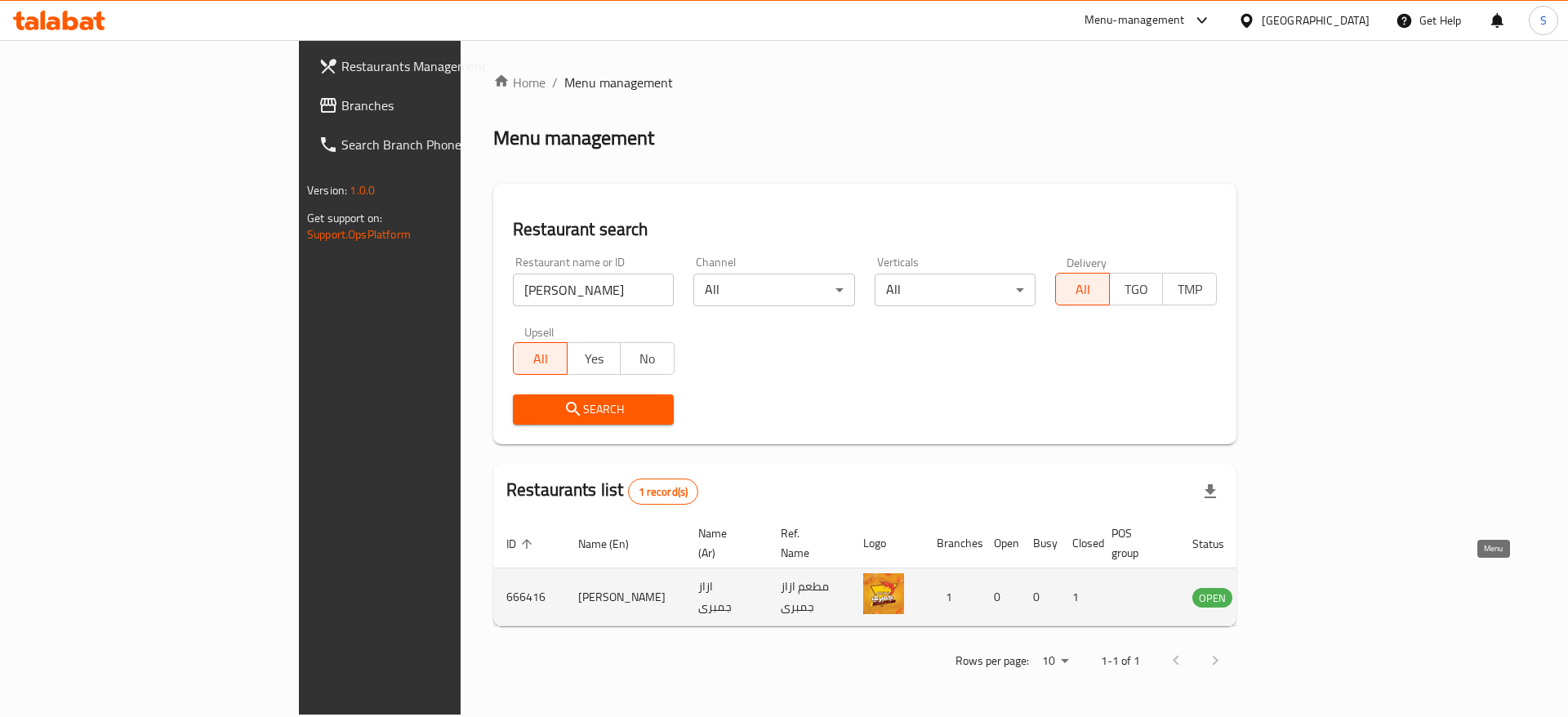
click at [1297, 591] on icon "enhanced table" at bounding box center [1288, 598] width 18 height 14
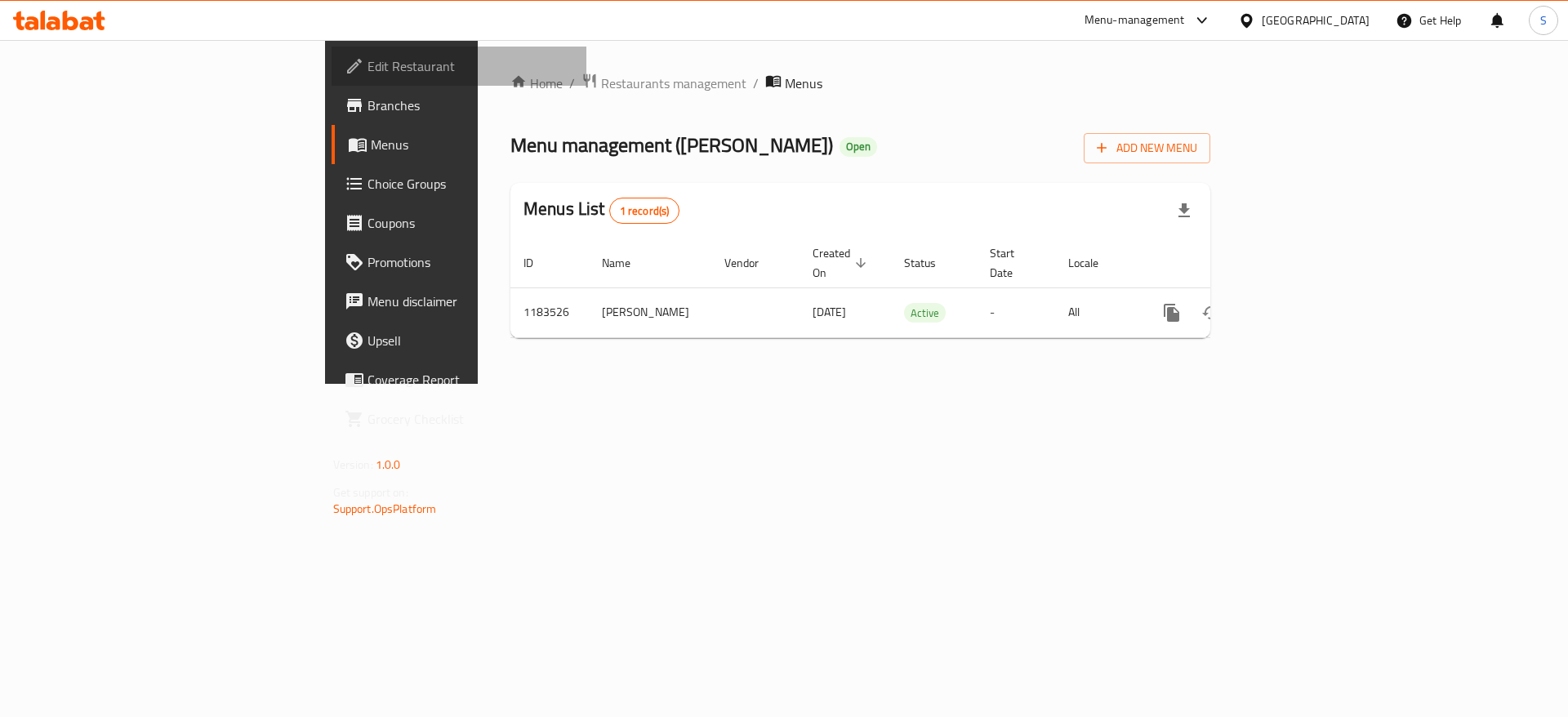
click at [368, 69] on span "Edit Restaurant" at bounding box center [471, 66] width 207 height 20
